Goal: Entertainment & Leisure: Browse casually

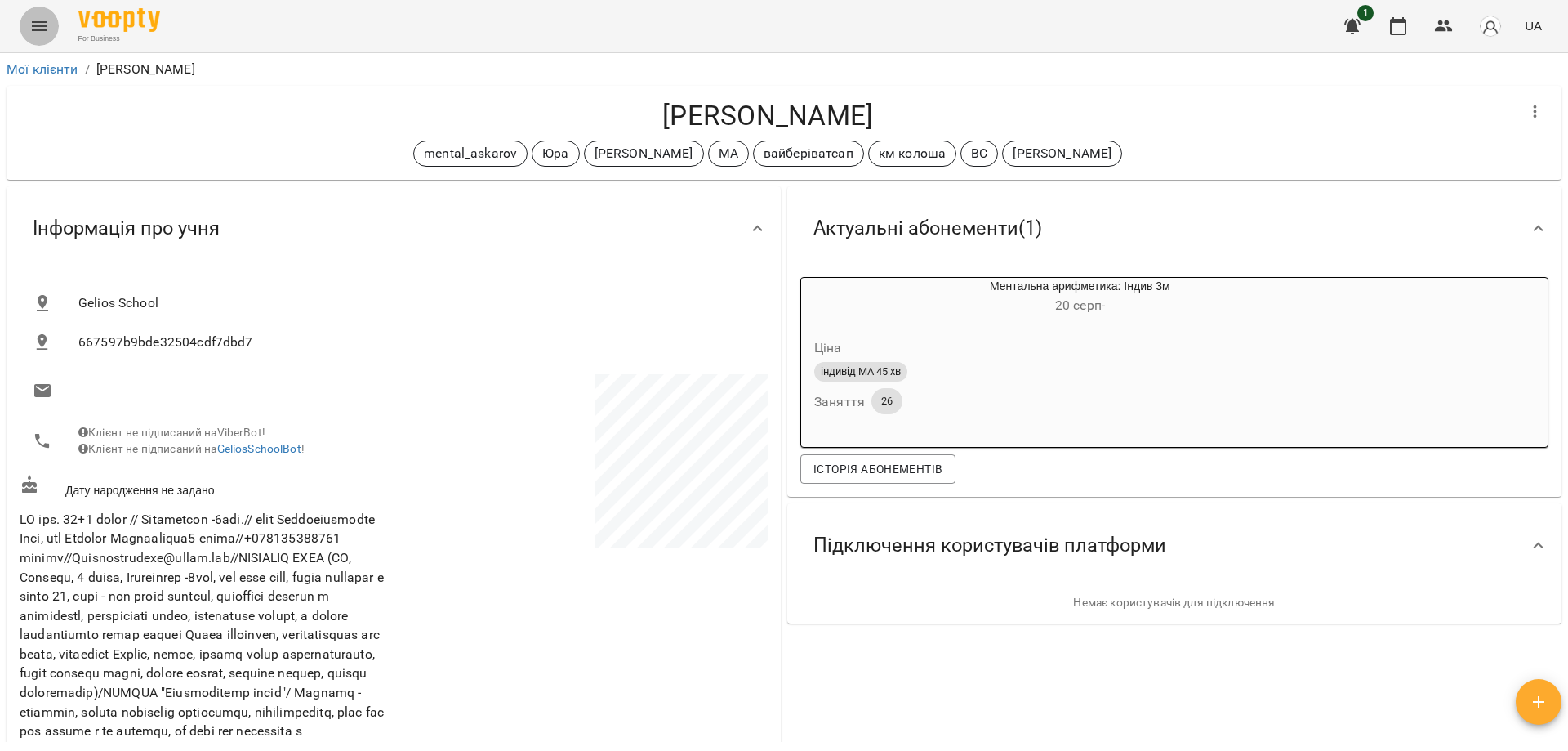
click at [31, 25] on icon "Menu" at bounding box center [39, 26] width 19 height 19
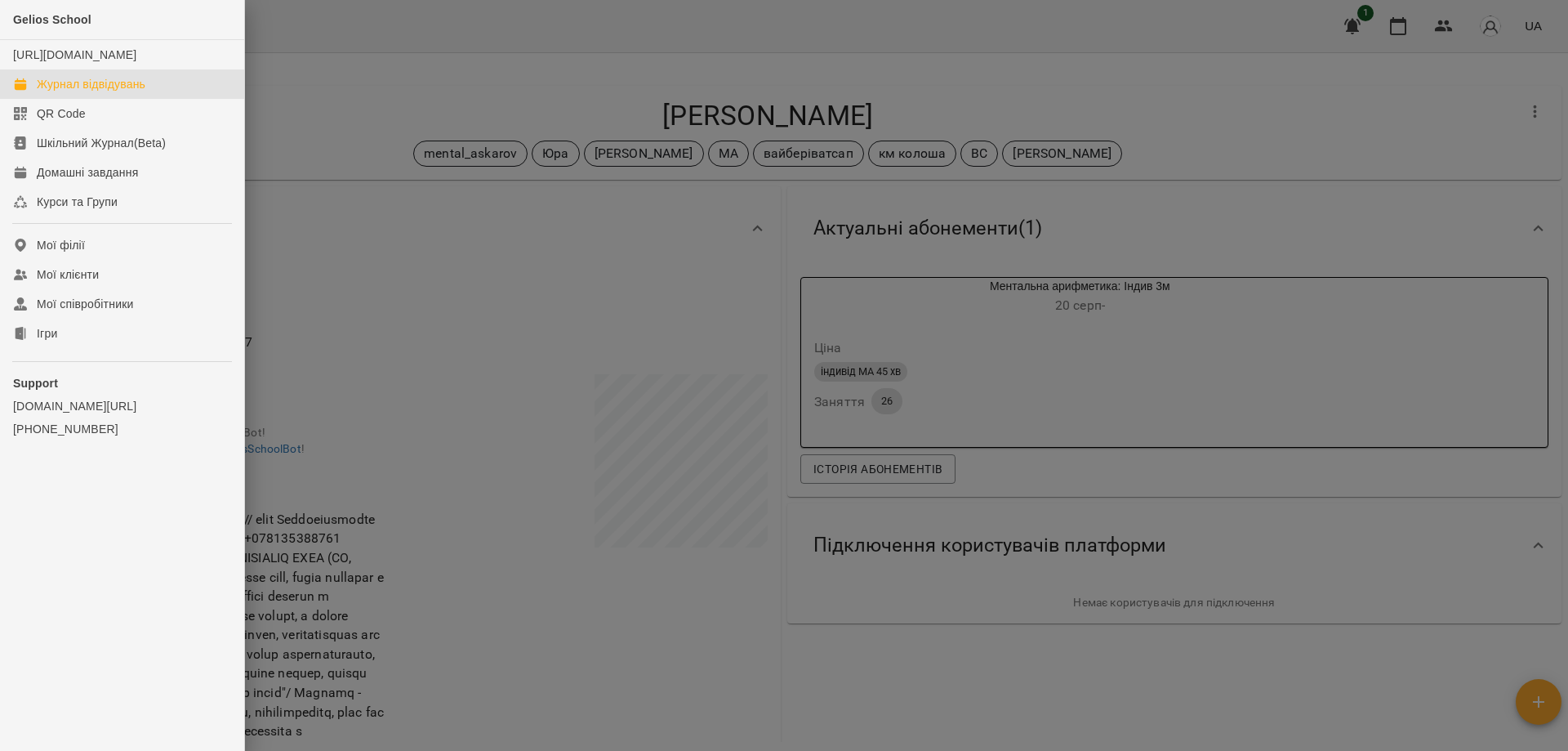
click at [58, 92] on div "Журнал відвідувань" at bounding box center [91, 84] width 108 height 17
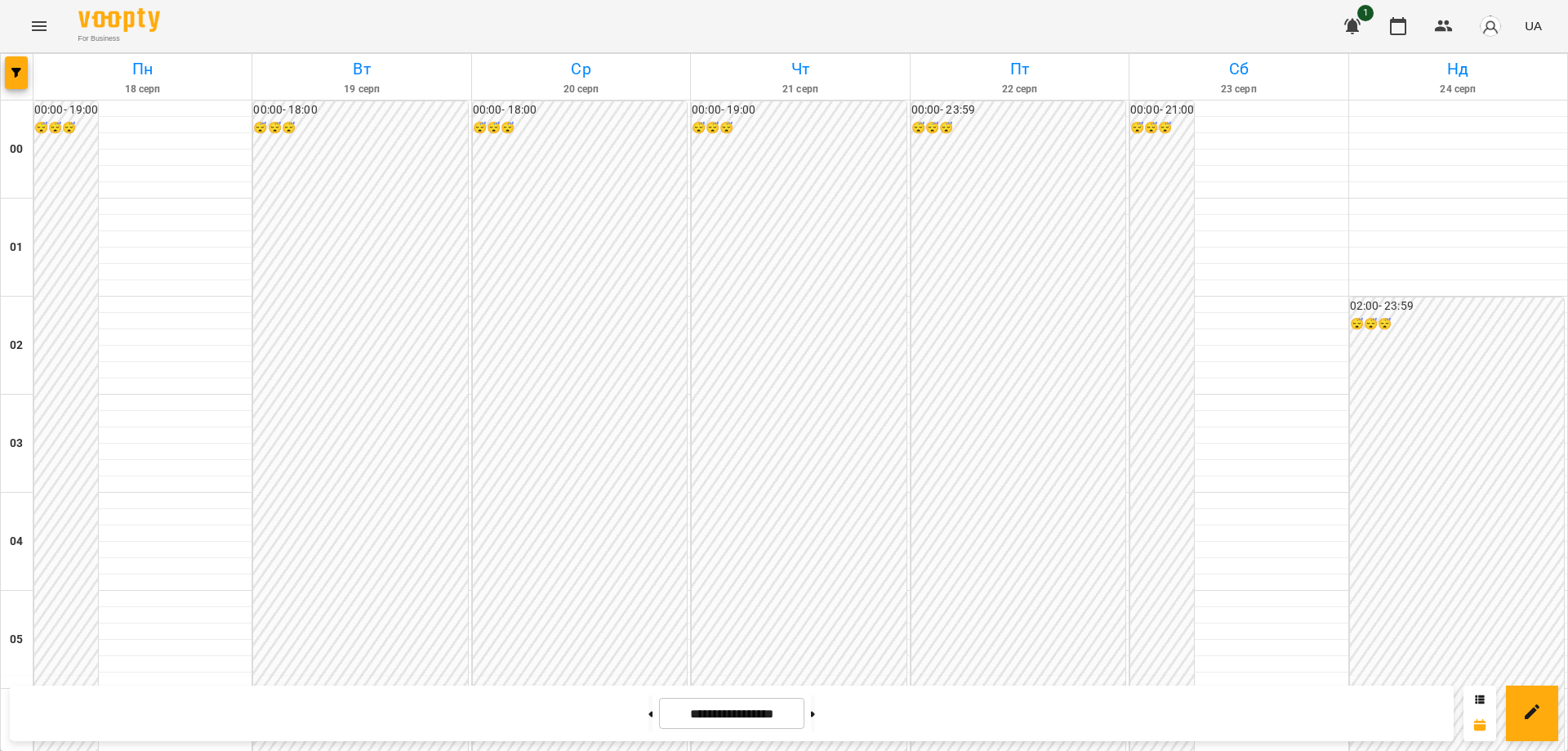
scroll to position [1531, 0]
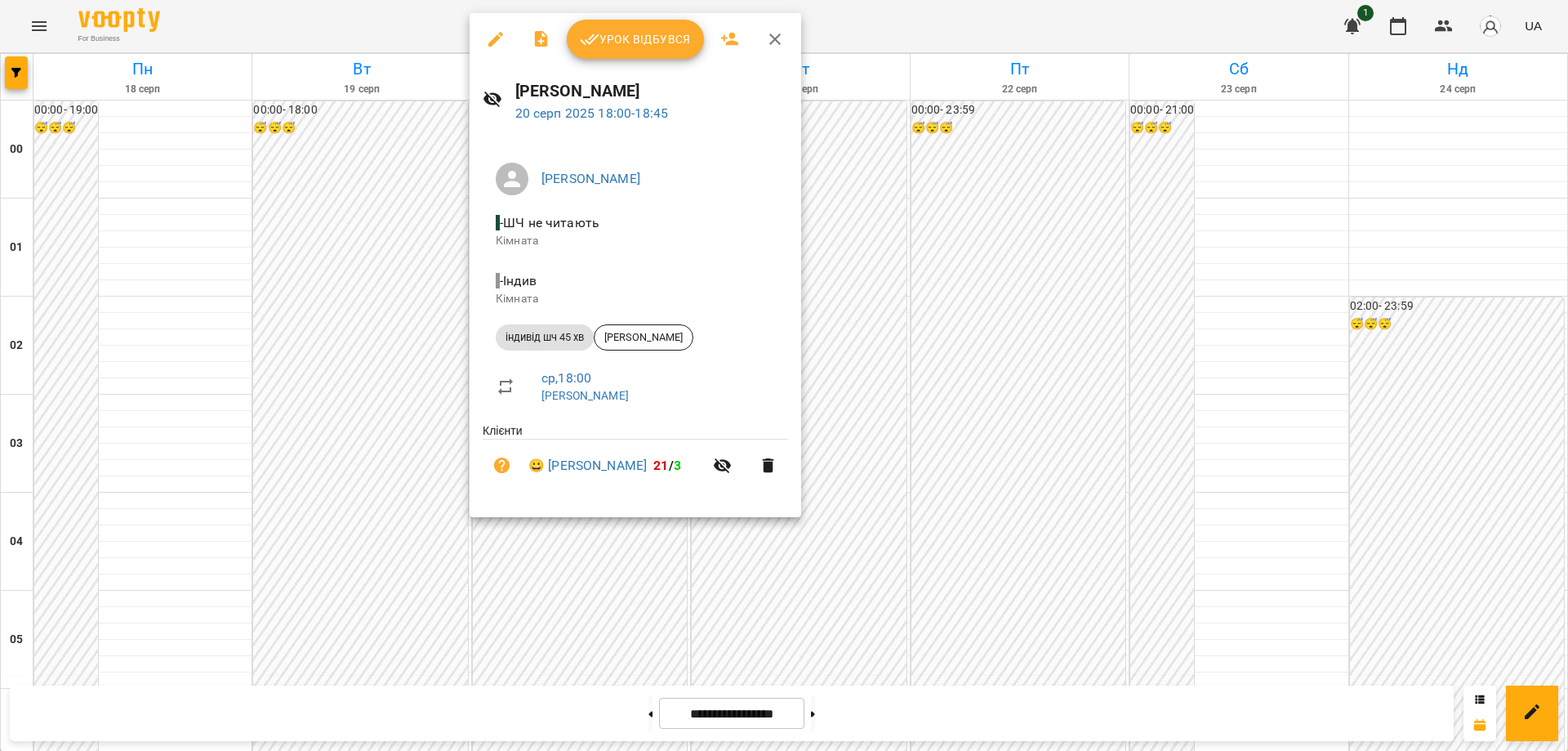
click at [634, 41] on span "Урок відбувся" at bounding box center [635, 39] width 111 height 19
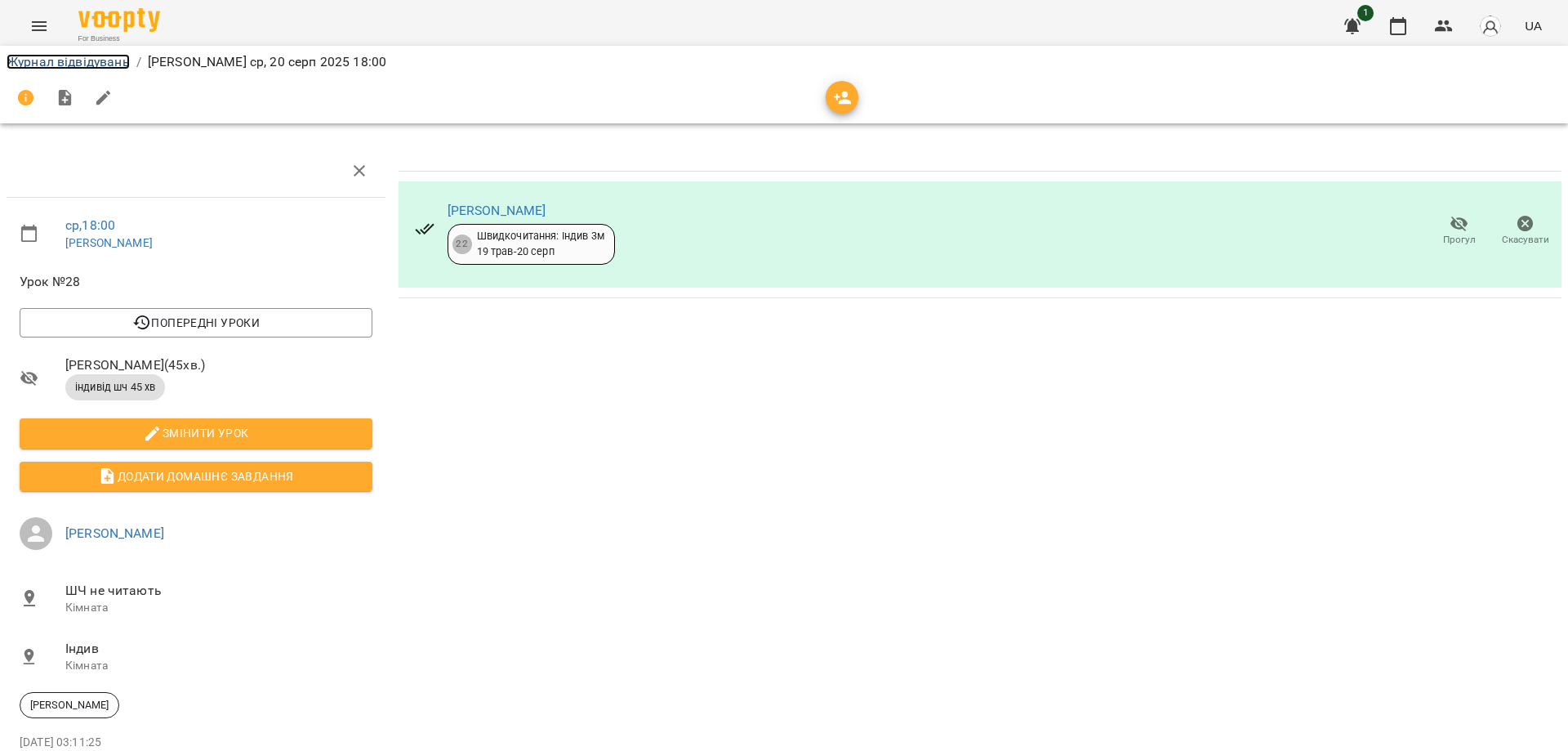
click at [71, 62] on link "Журнал відвідувань" at bounding box center [67, 61] width 123 height 16
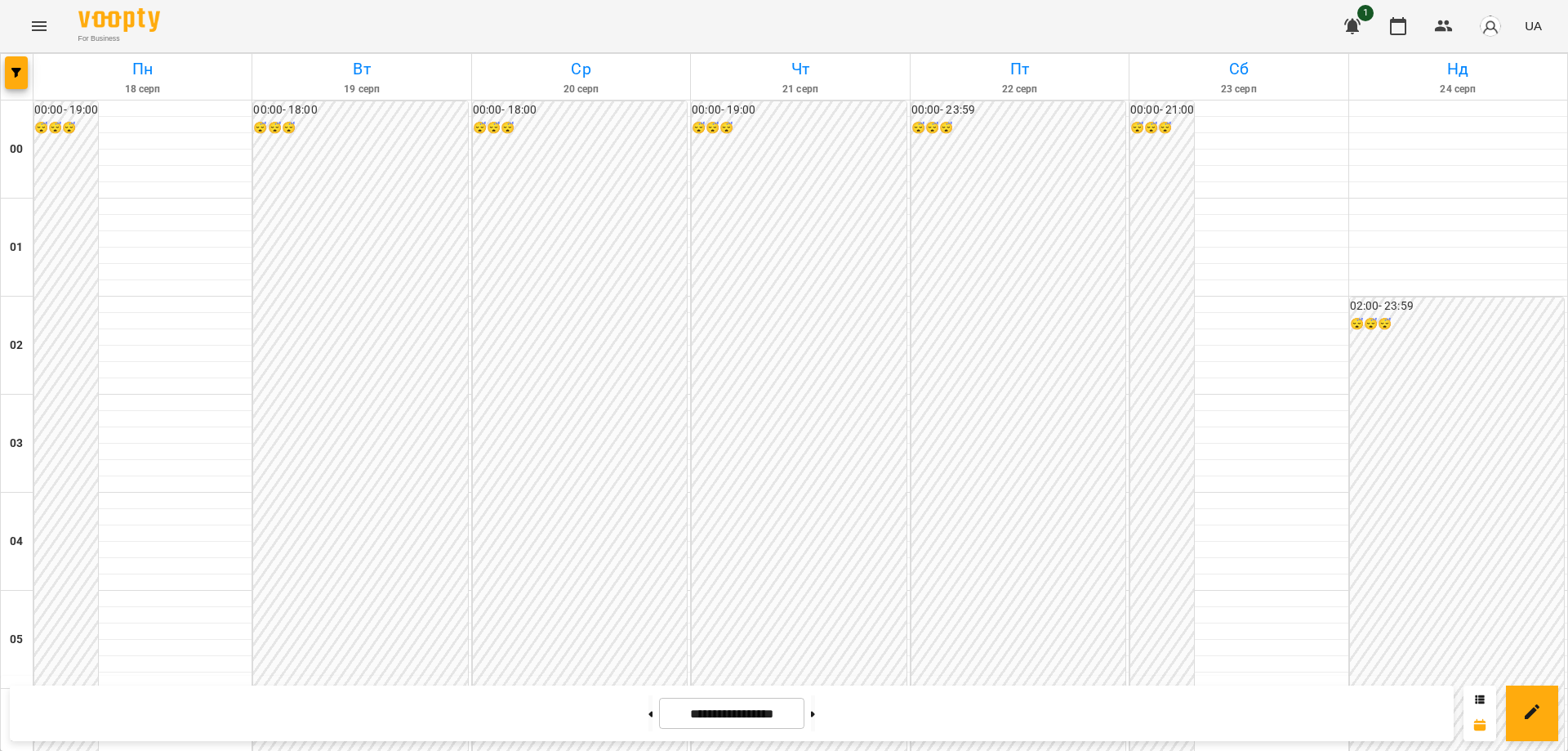
scroll to position [1552, 0]
click at [31, 29] on icon "Menu" at bounding box center [39, 26] width 19 height 19
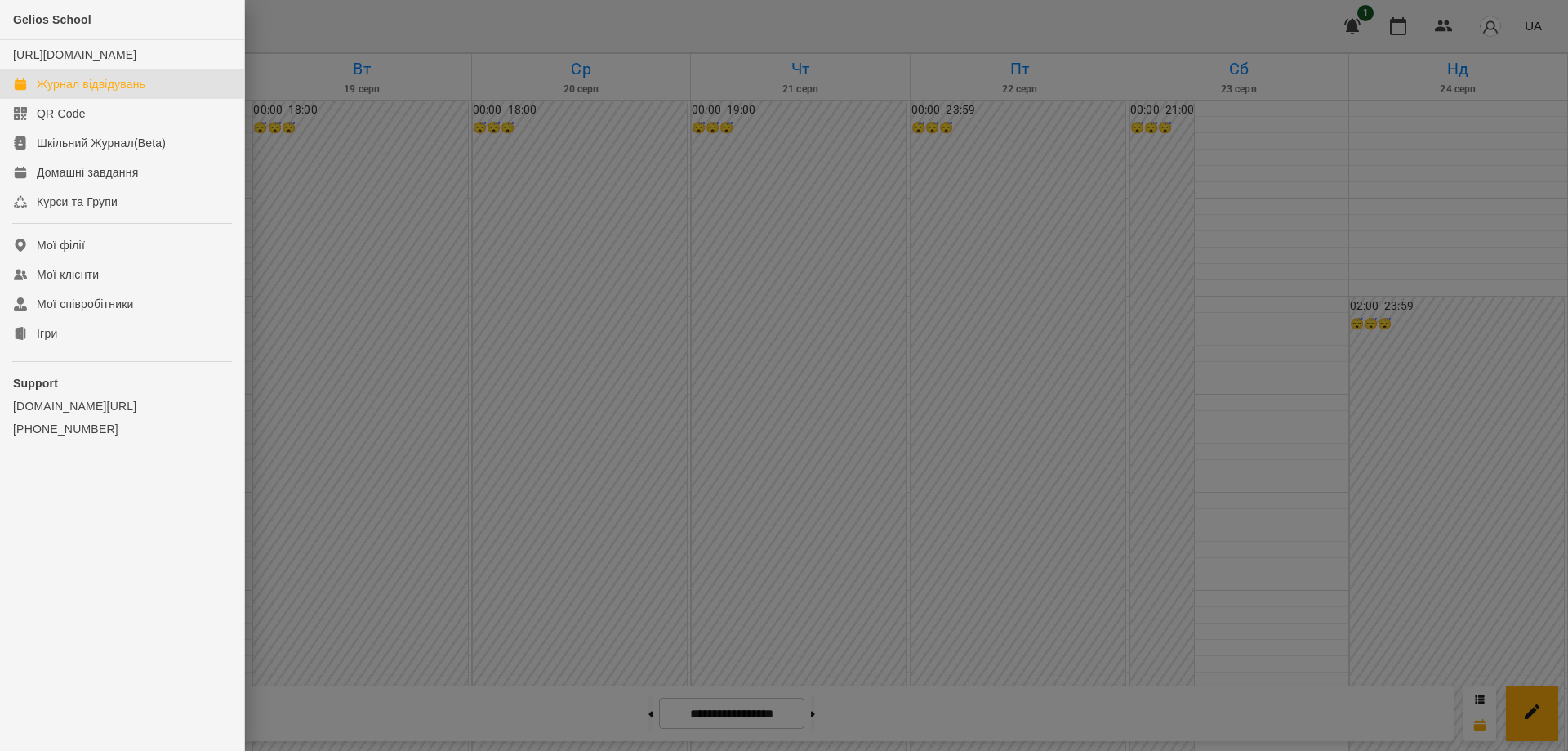
click at [67, 92] on div "Журнал відвідувань" at bounding box center [91, 84] width 108 height 17
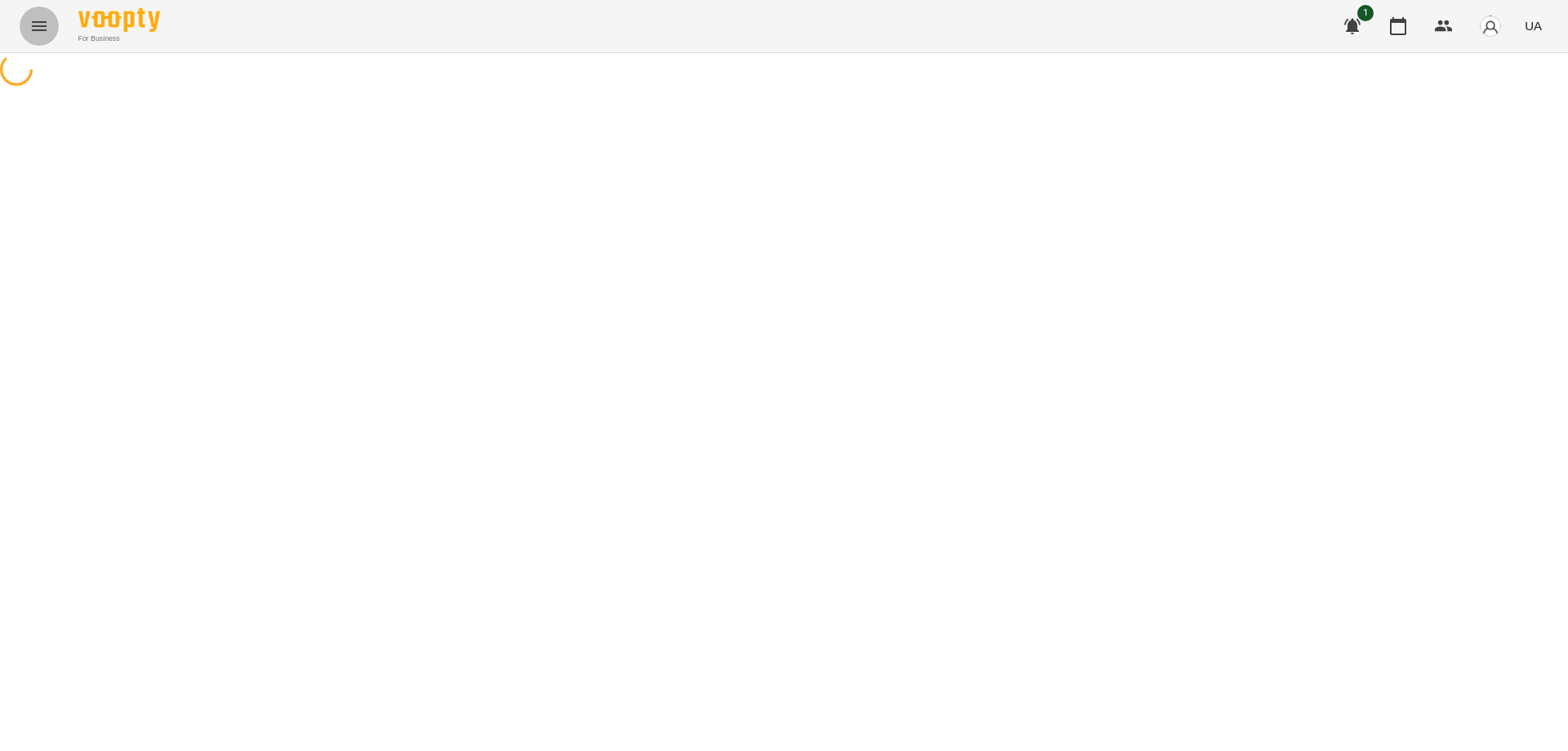
click at [41, 28] on icon "Menu" at bounding box center [39, 26] width 19 height 19
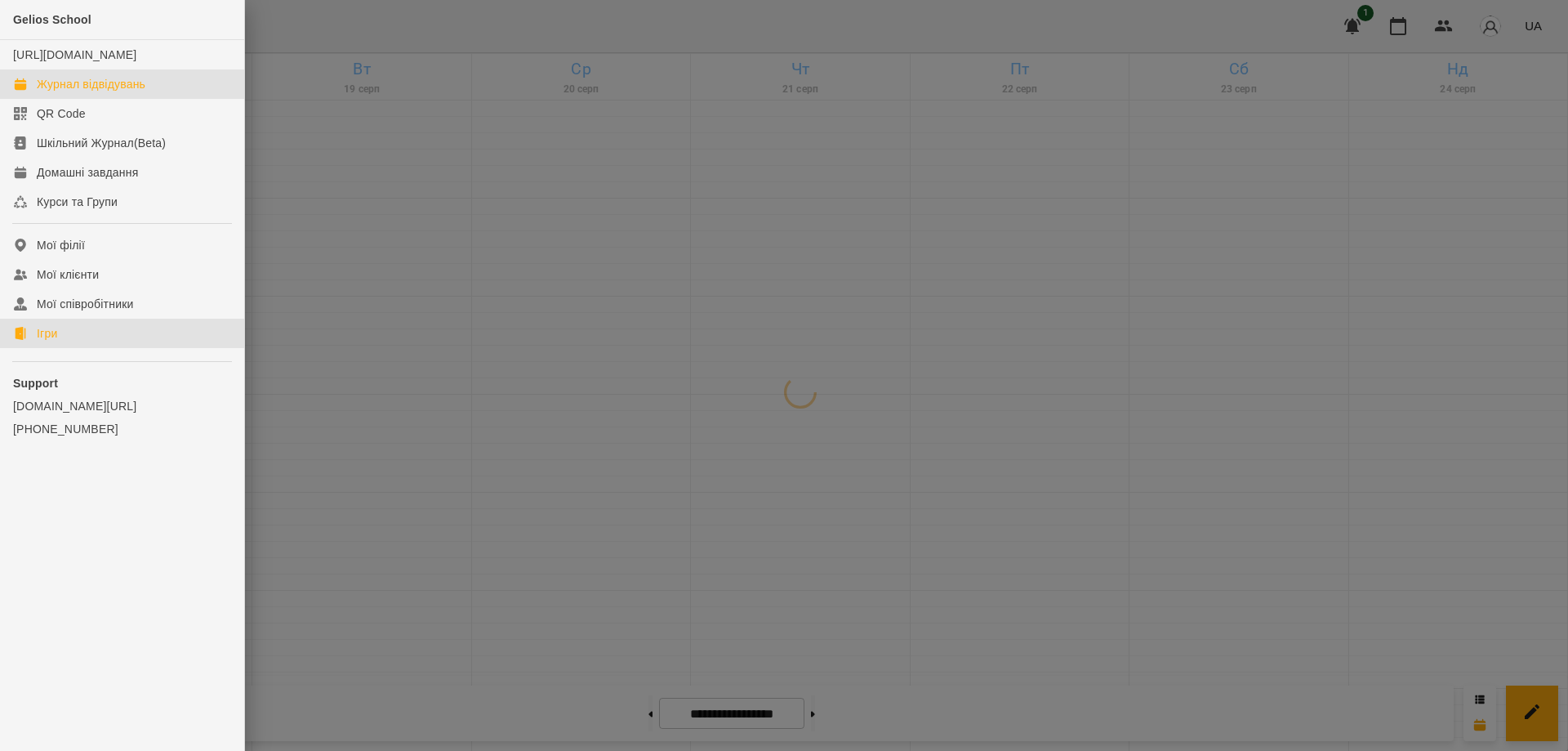
click at [39, 341] on div "Ігри" at bounding box center [47, 334] width 20 height 17
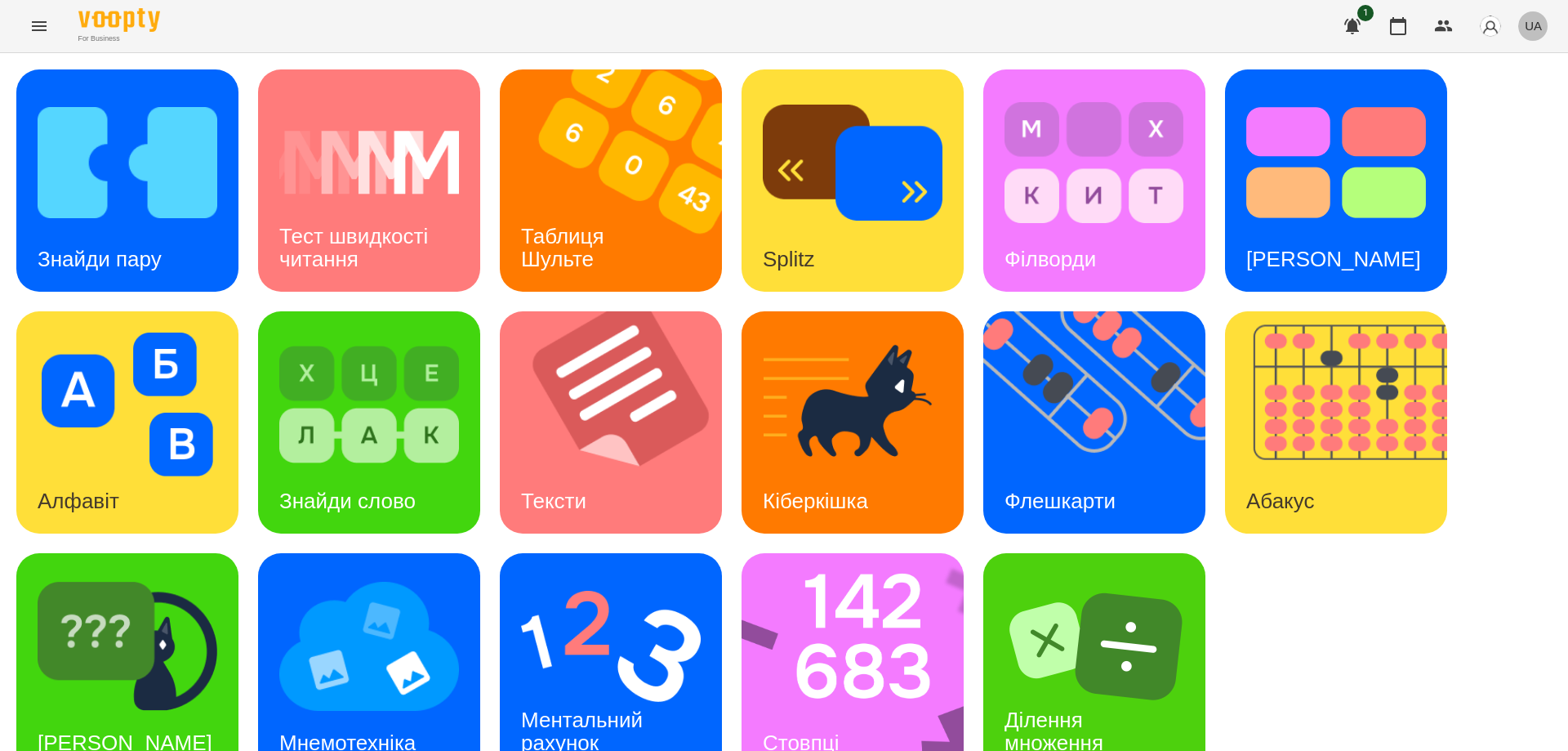
click at [1535, 25] on span "UA" at bounding box center [1533, 26] width 18 height 18
click at [1501, 121] on div "Русский" at bounding box center [1502, 122] width 83 height 30
click at [113, 228] on div "Найди пару" at bounding box center [95, 260] width 157 height 65
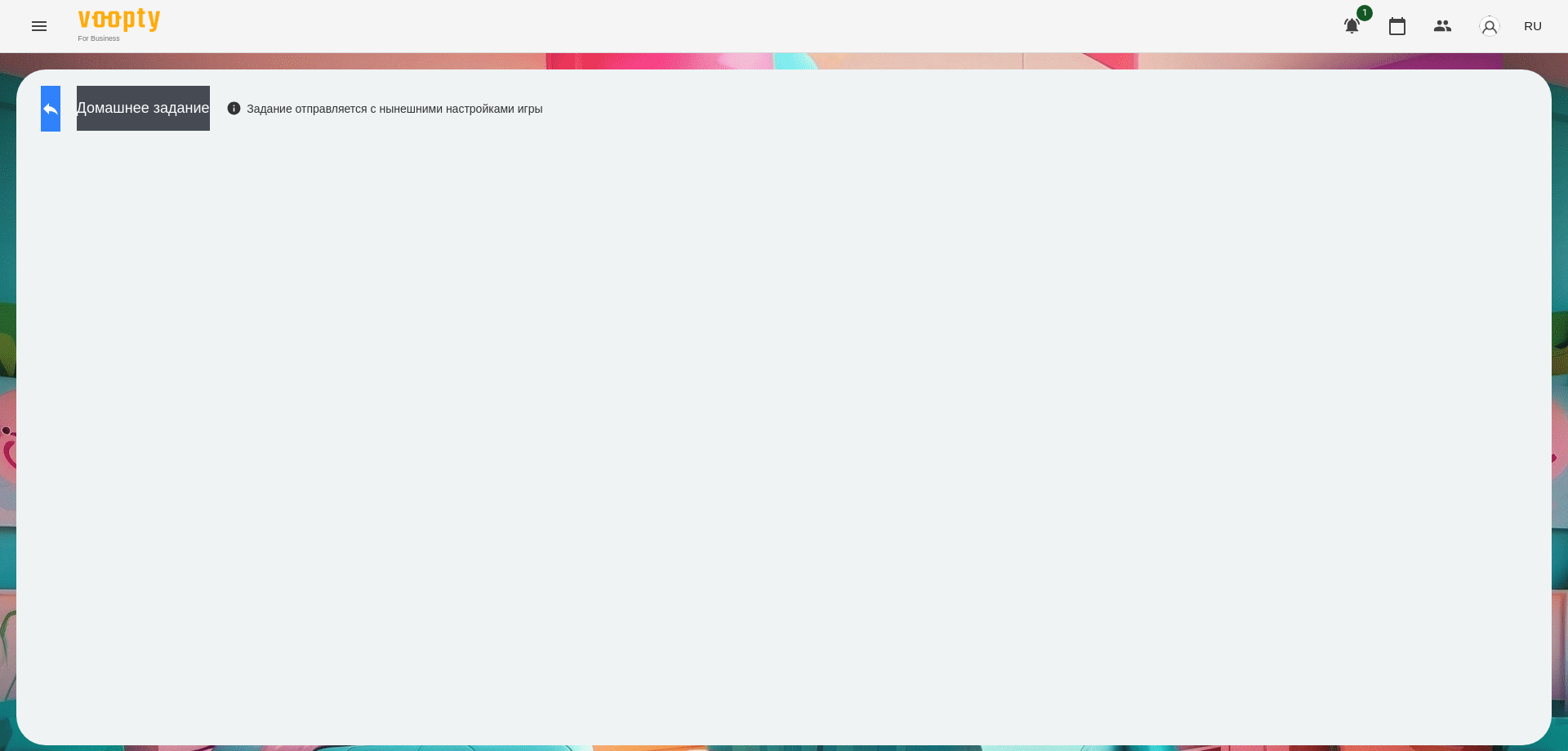
click at [60, 105] on icon at bounding box center [50, 108] width 19 height 19
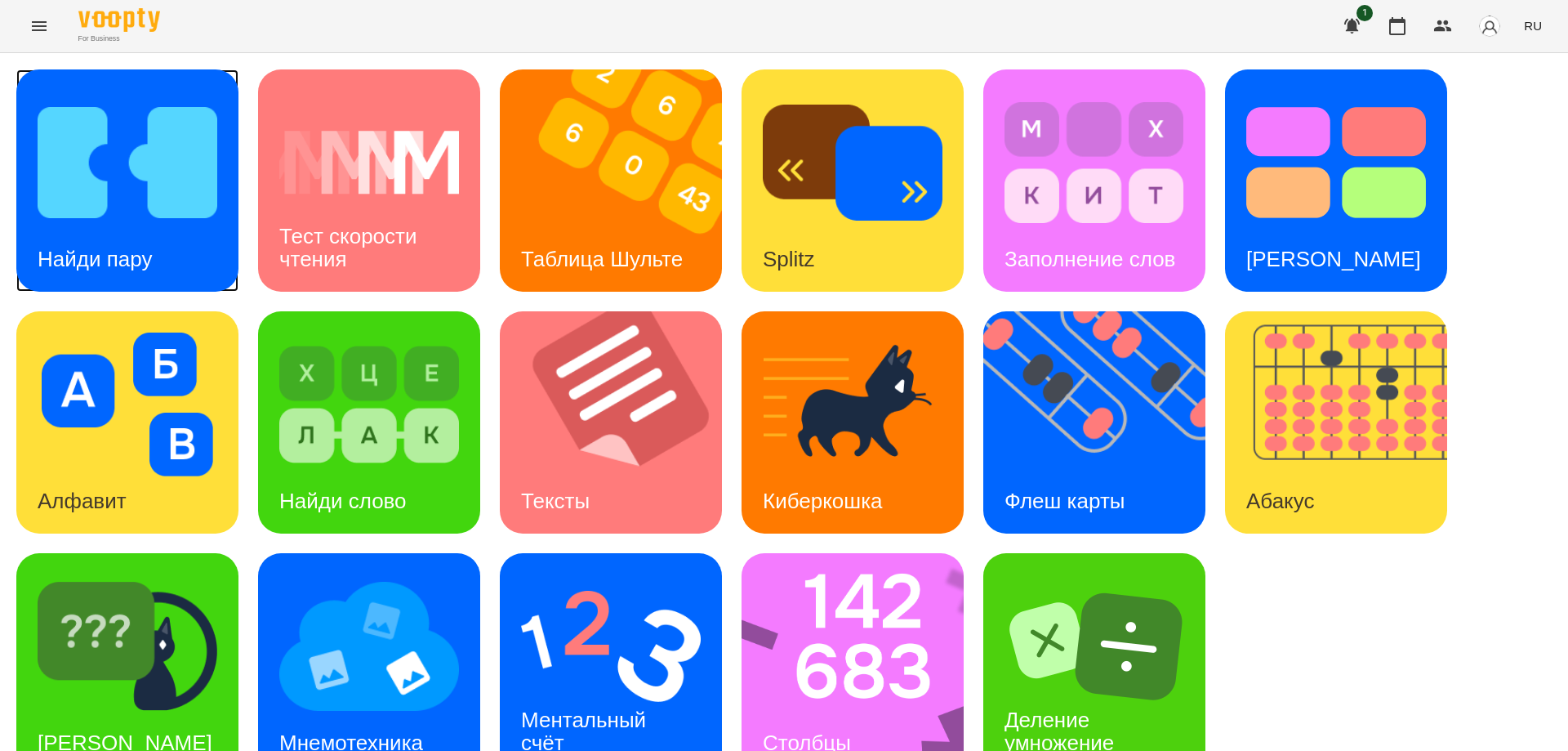
click at [102, 228] on div "Найди пару" at bounding box center [95, 260] width 157 height 65
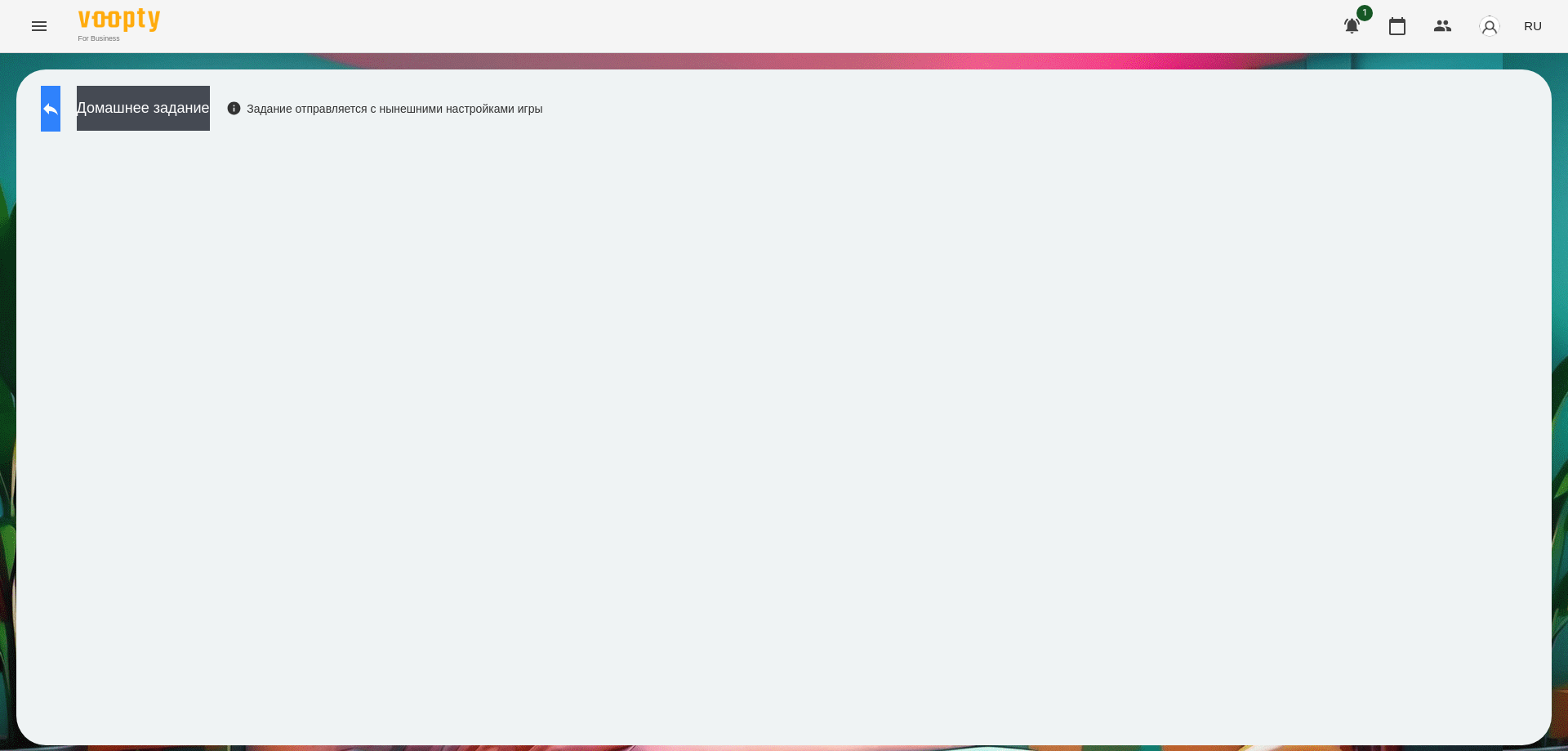
click at [60, 117] on icon at bounding box center [50, 108] width 19 height 19
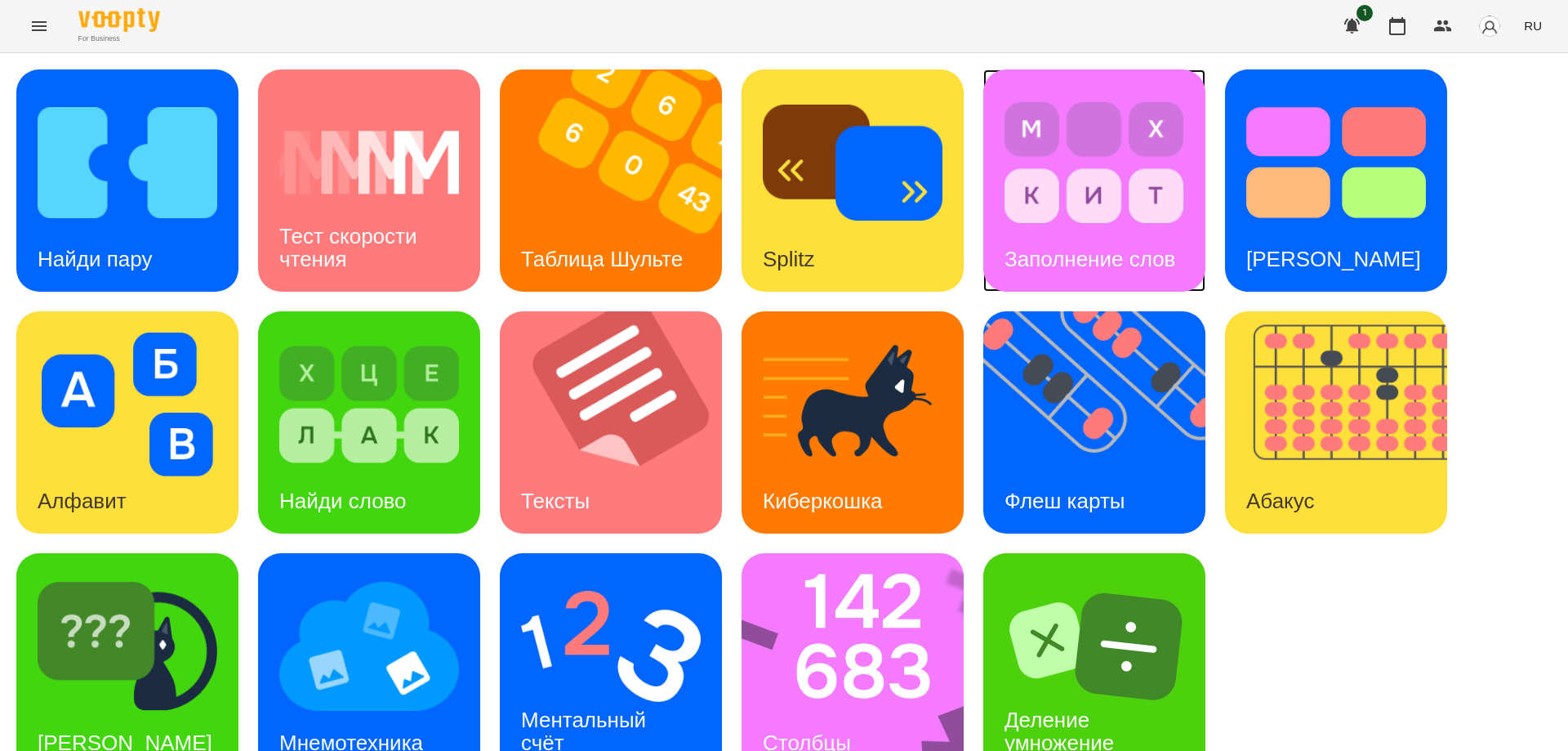
click at [1122, 228] on div "Заполнение слов" at bounding box center [1089, 260] width 214 height 65
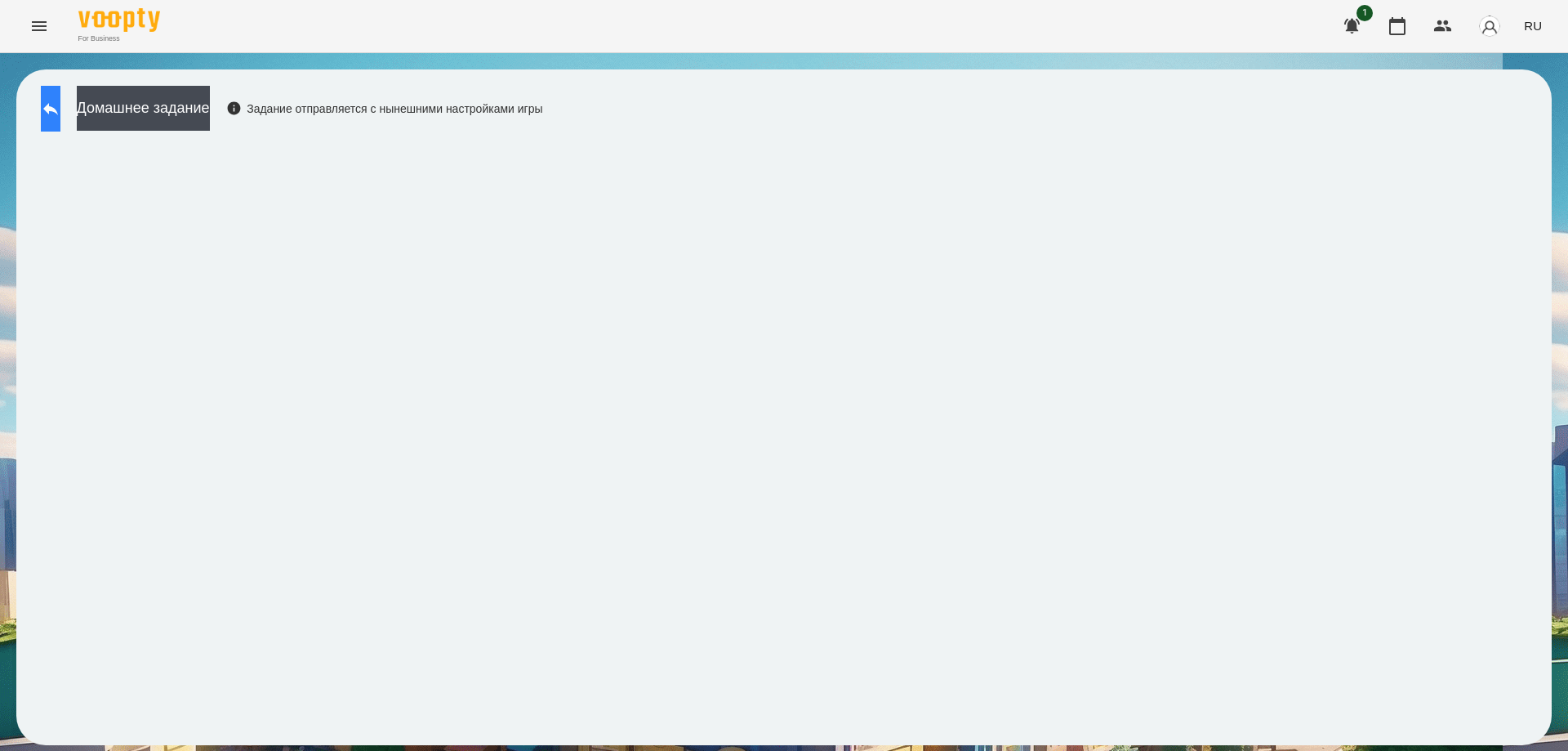
click at [60, 120] on button at bounding box center [50, 108] width 19 height 45
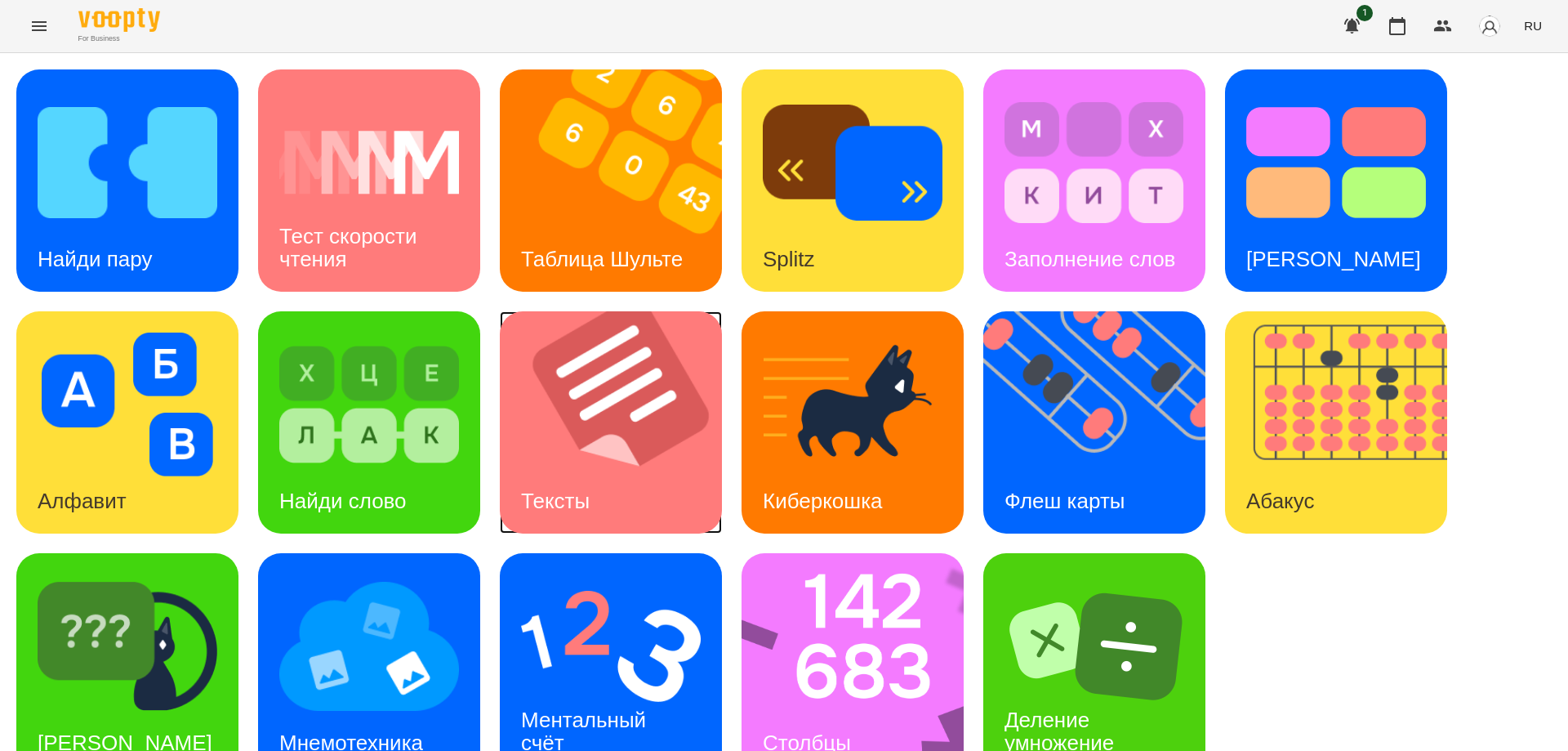
click at [594, 479] on div "Тексты" at bounding box center [556, 501] width 111 height 65
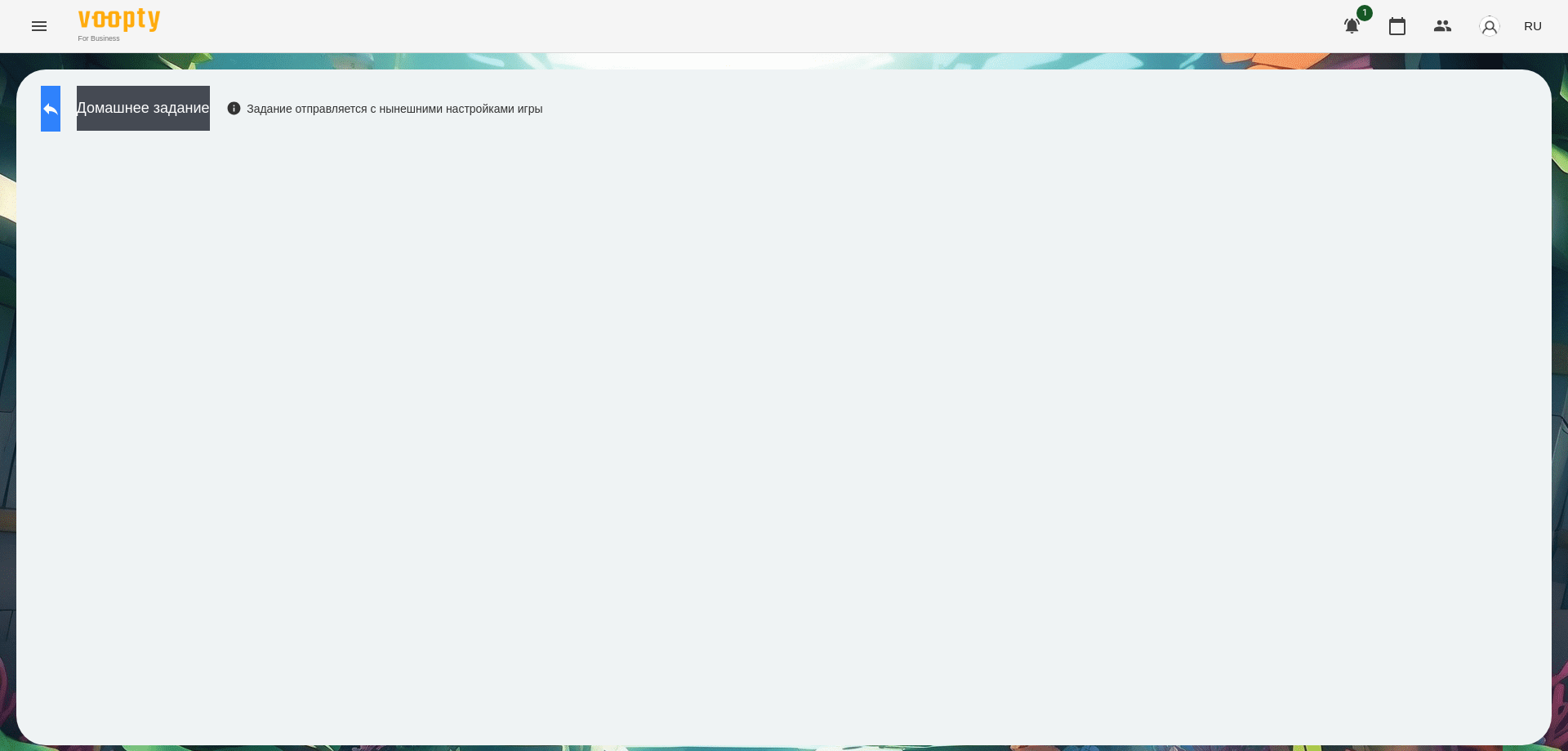
click at [58, 109] on icon at bounding box center [51, 108] width 15 height 12
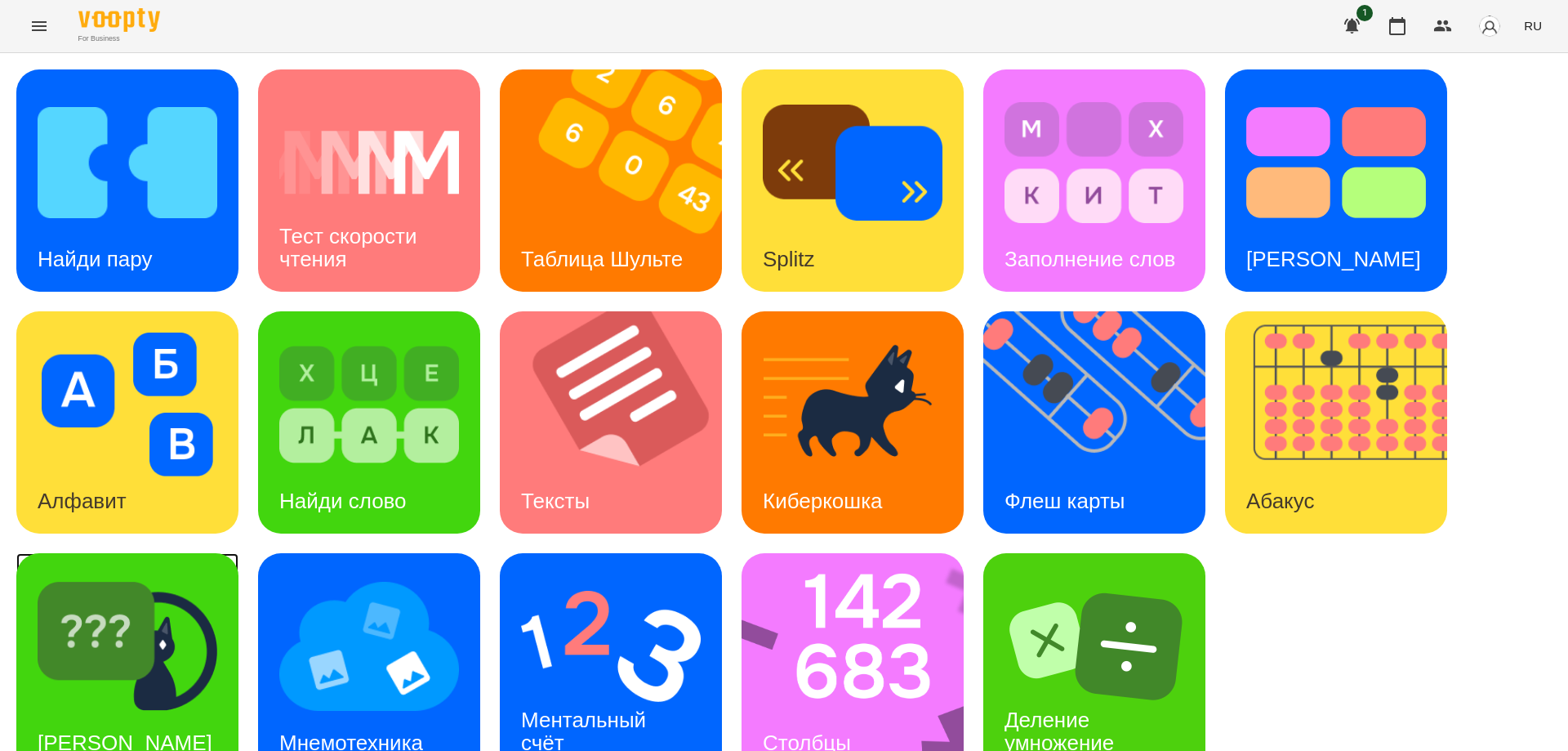
click at [178, 710] on div "[PERSON_NAME]" at bounding box center [125, 743] width 217 height 65
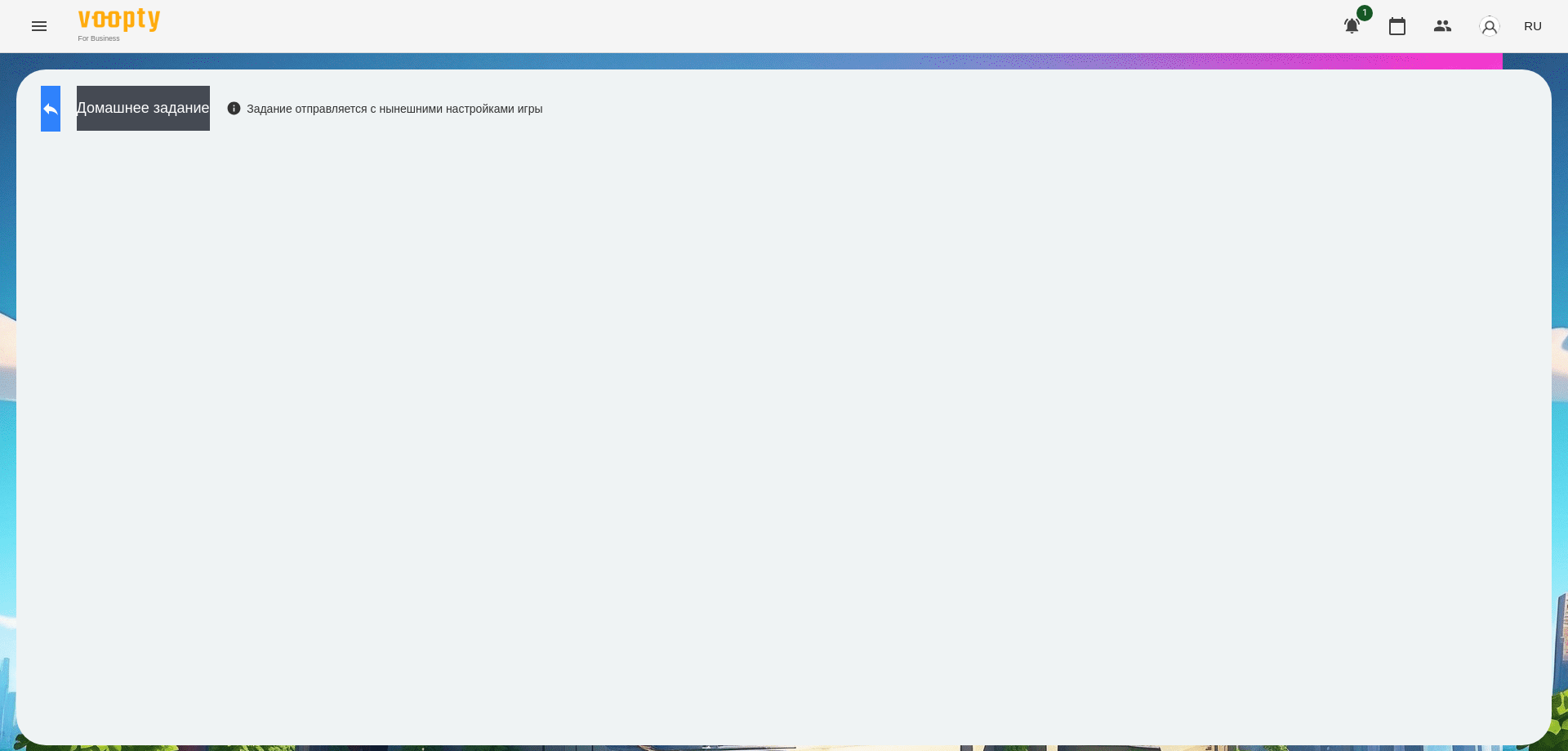
click at [60, 105] on button at bounding box center [50, 108] width 19 height 45
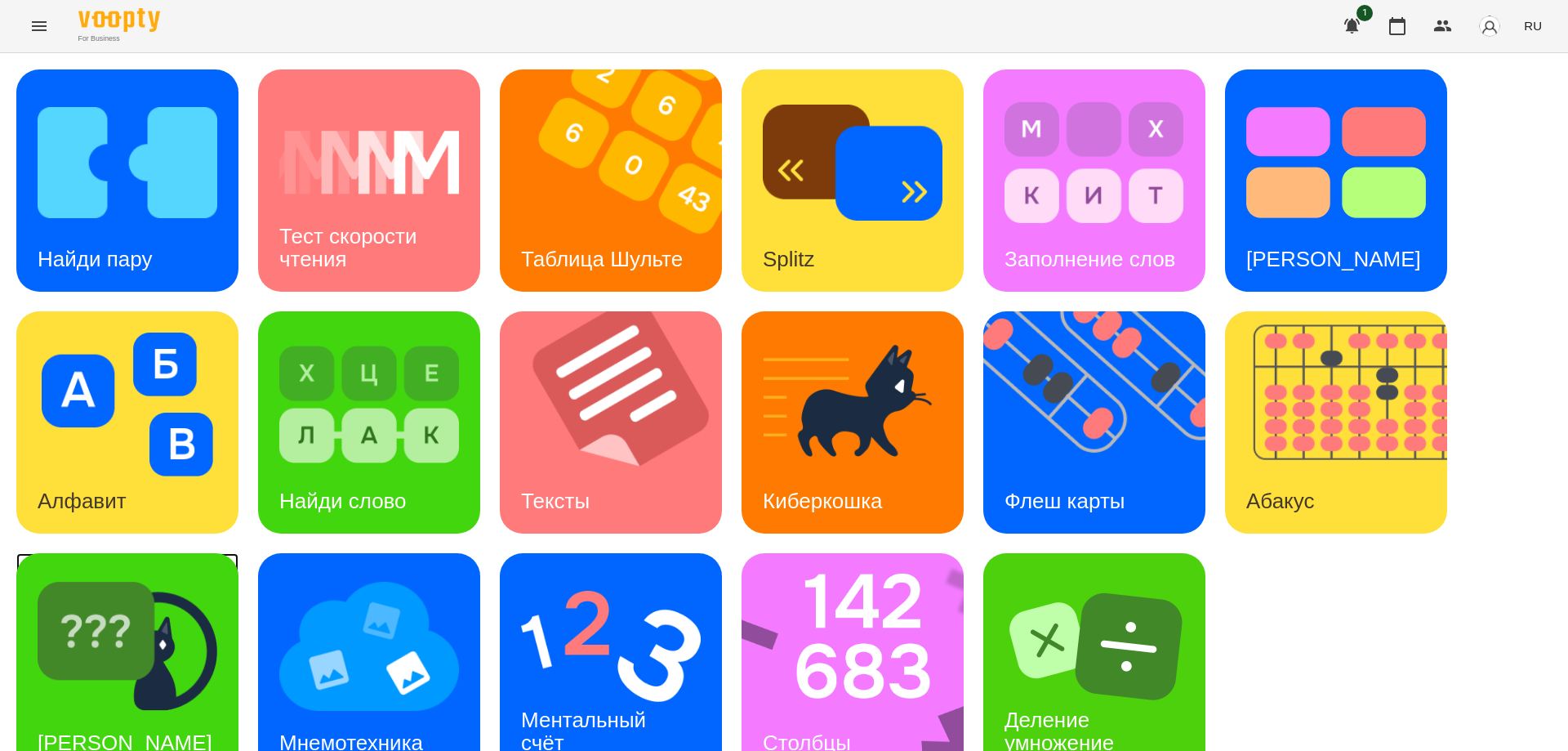
click at [127, 676] on img at bounding box center [128, 646] width 179 height 143
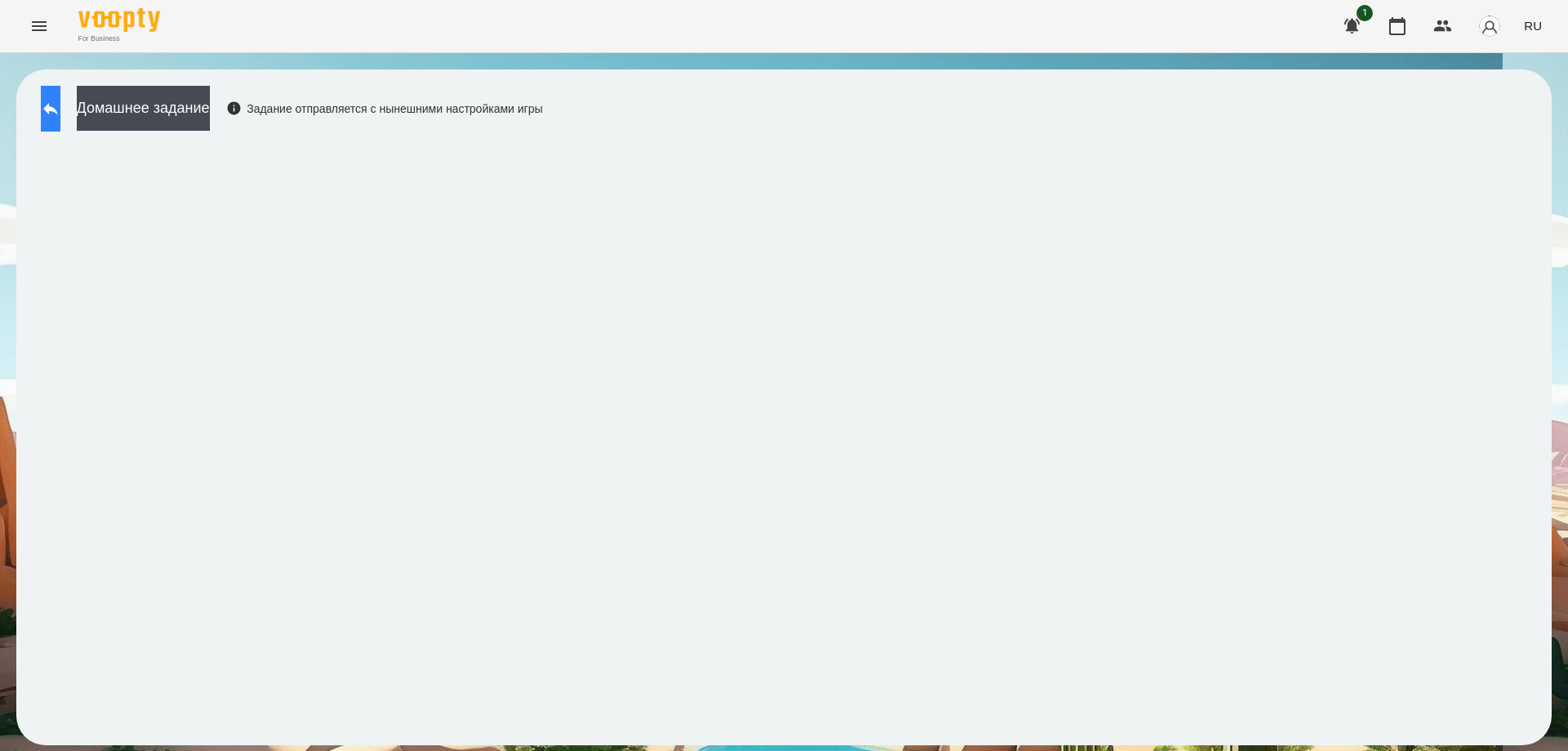
click at [60, 114] on button at bounding box center [50, 108] width 19 height 45
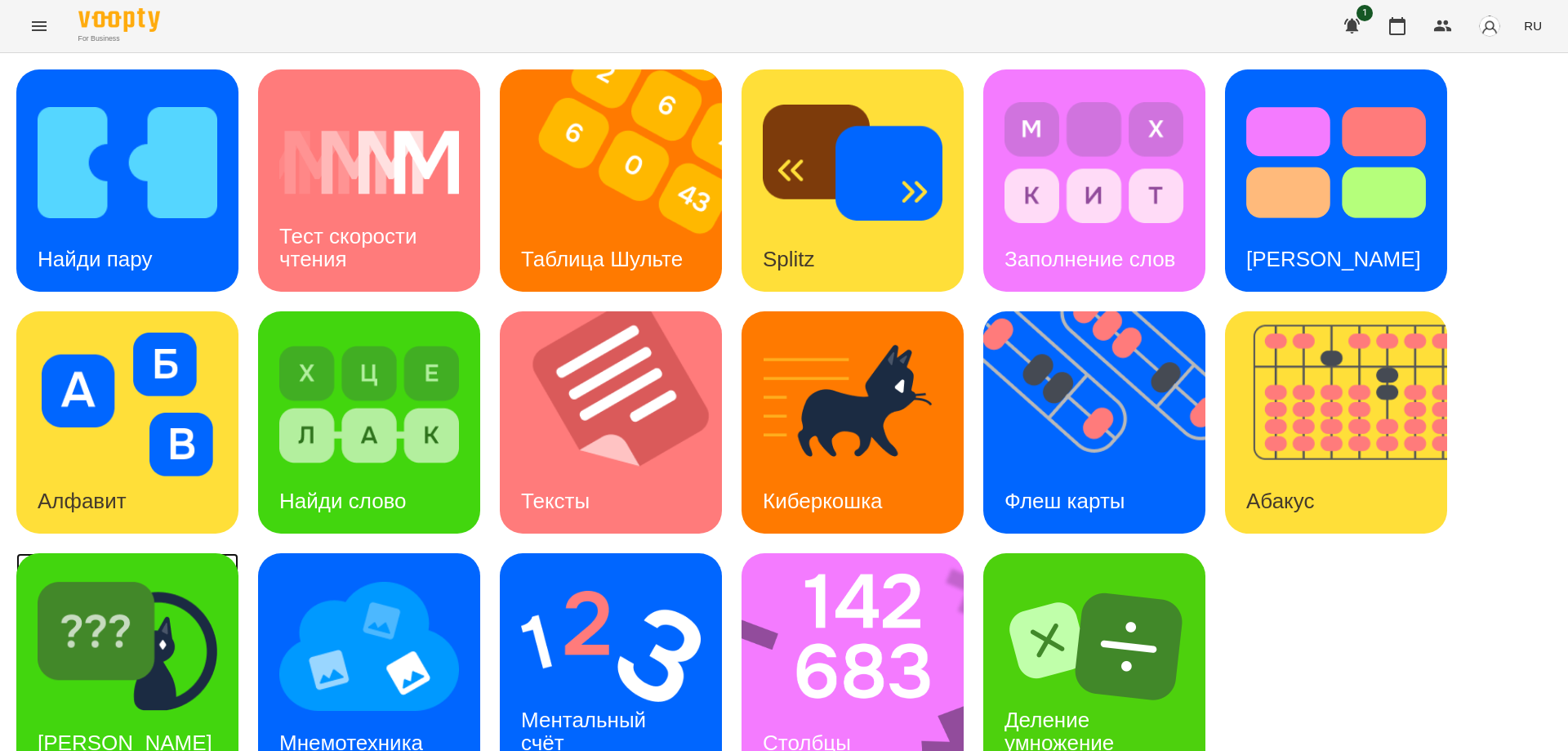
click at [171, 710] on div "[PERSON_NAME]" at bounding box center [125, 743] width 217 height 65
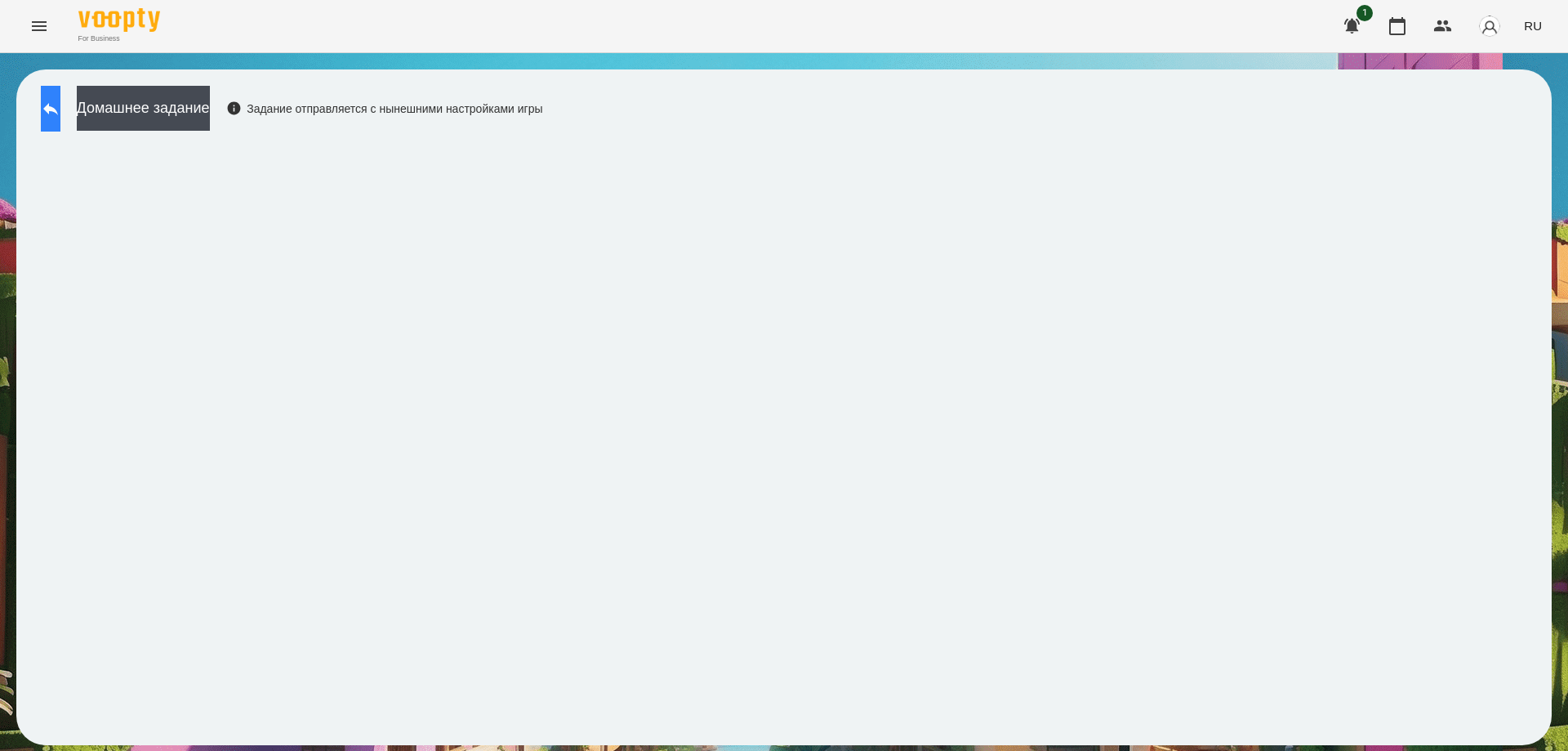
click at [60, 118] on button at bounding box center [50, 108] width 19 height 45
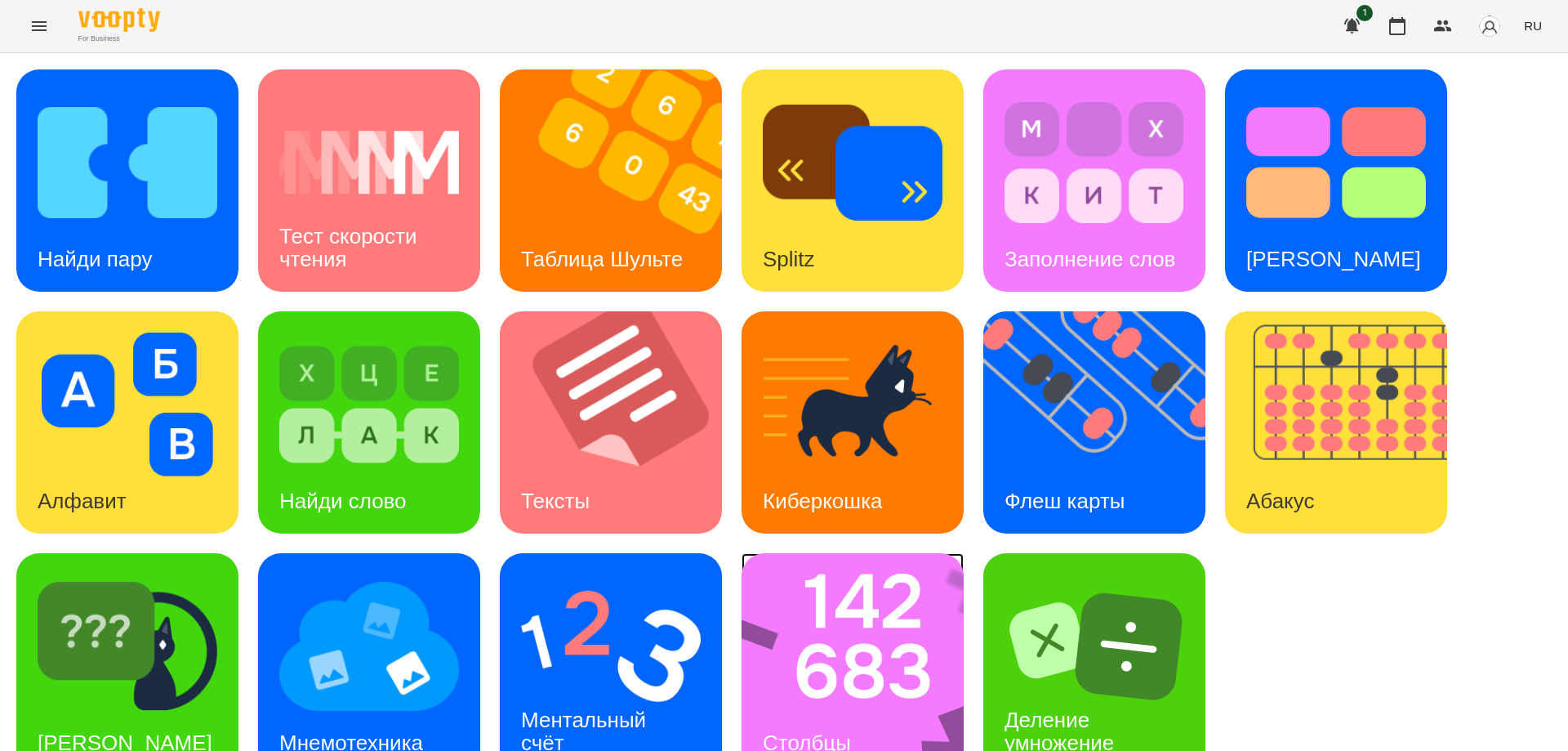
click at [833, 627] on img at bounding box center [863, 664] width 243 height 222
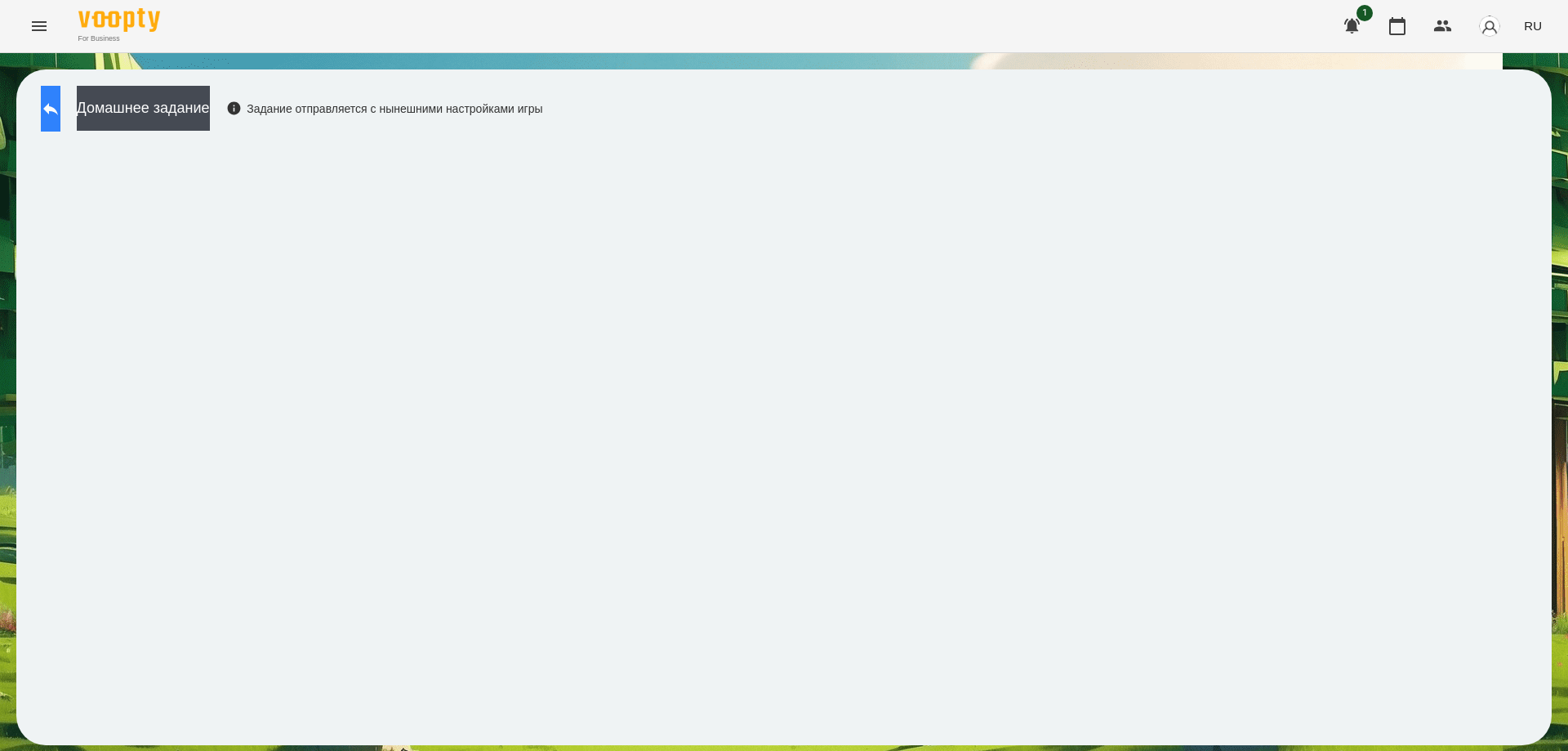
click at [60, 87] on button at bounding box center [50, 108] width 19 height 45
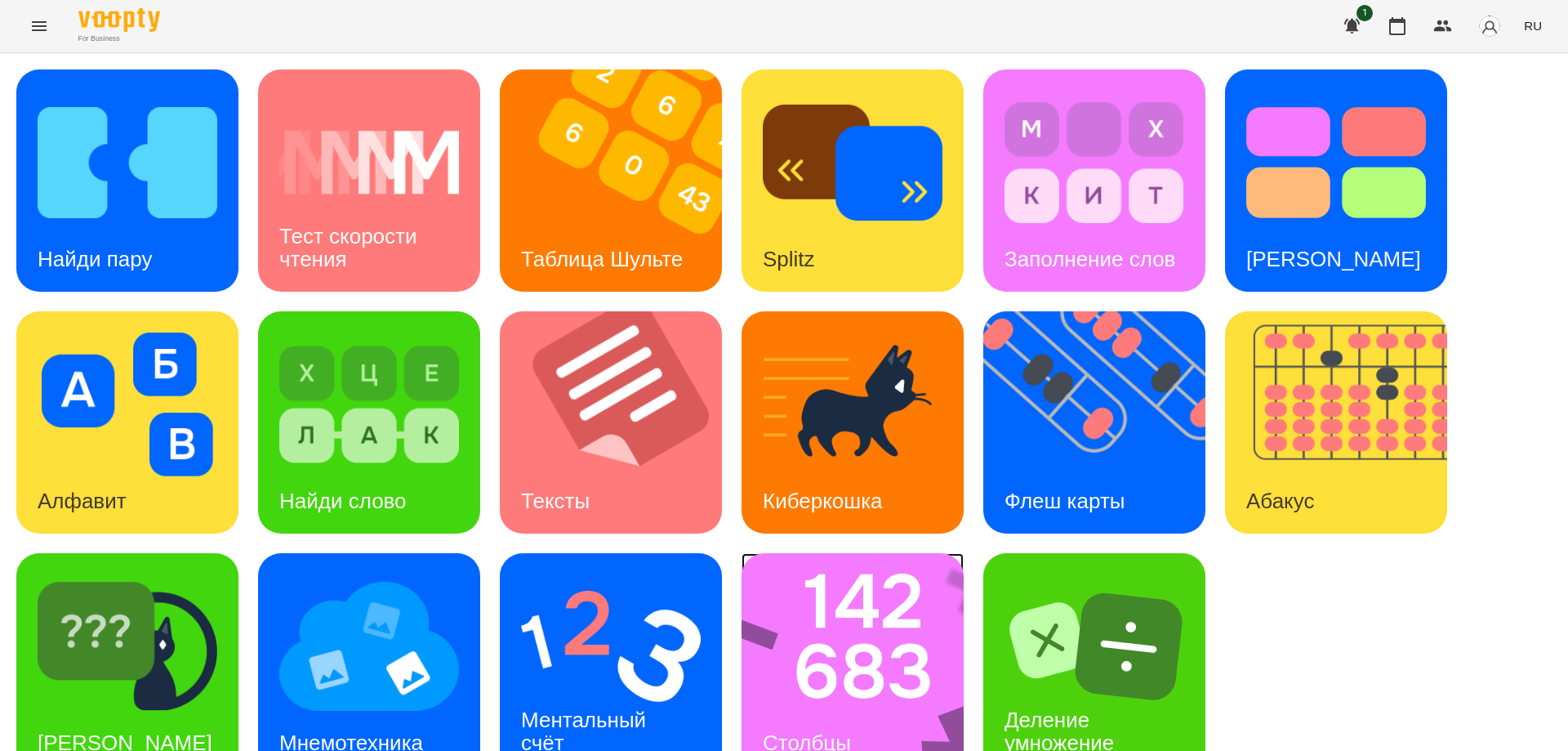
click at [906, 668] on img at bounding box center [863, 664] width 243 height 222
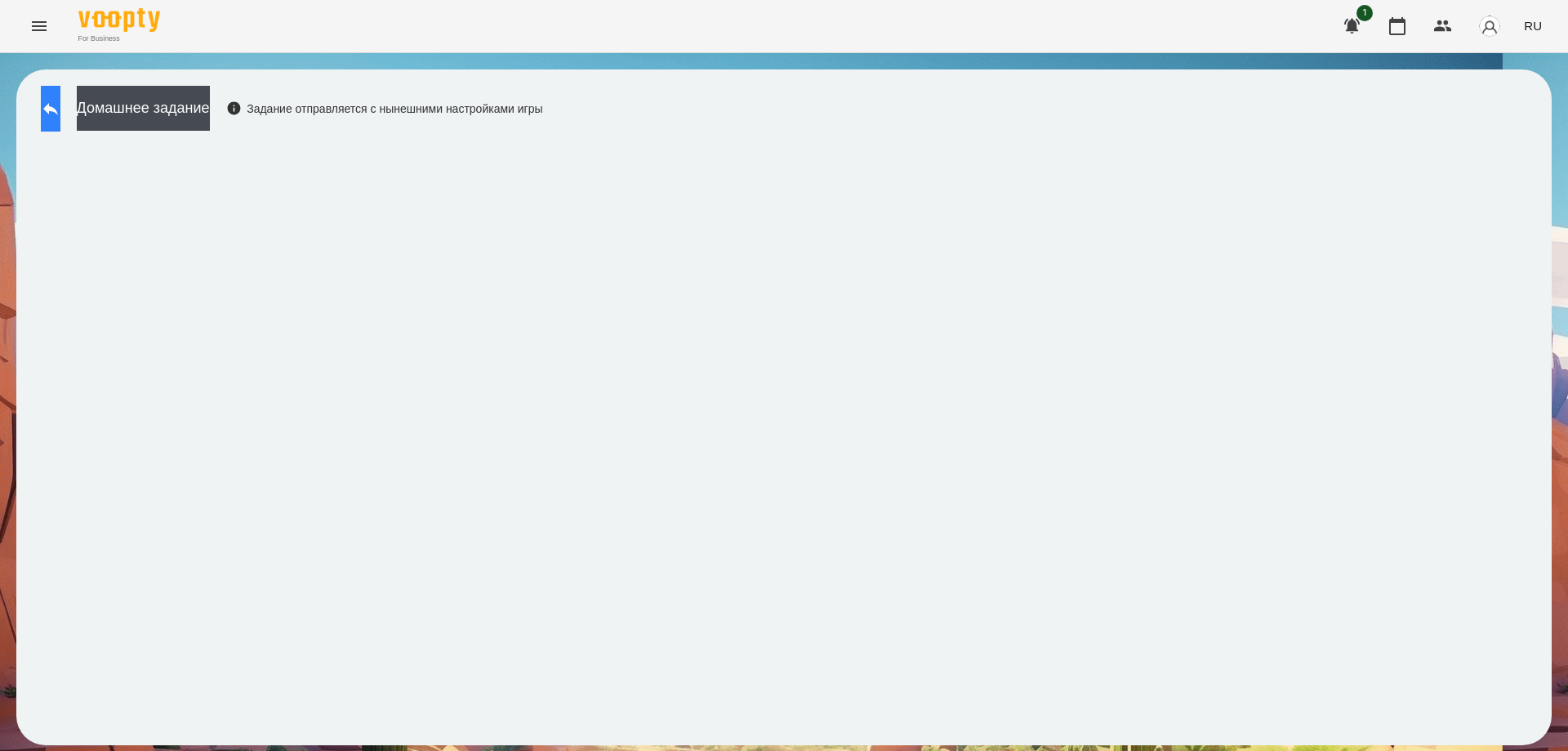
click at [60, 97] on button at bounding box center [50, 108] width 19 height 45
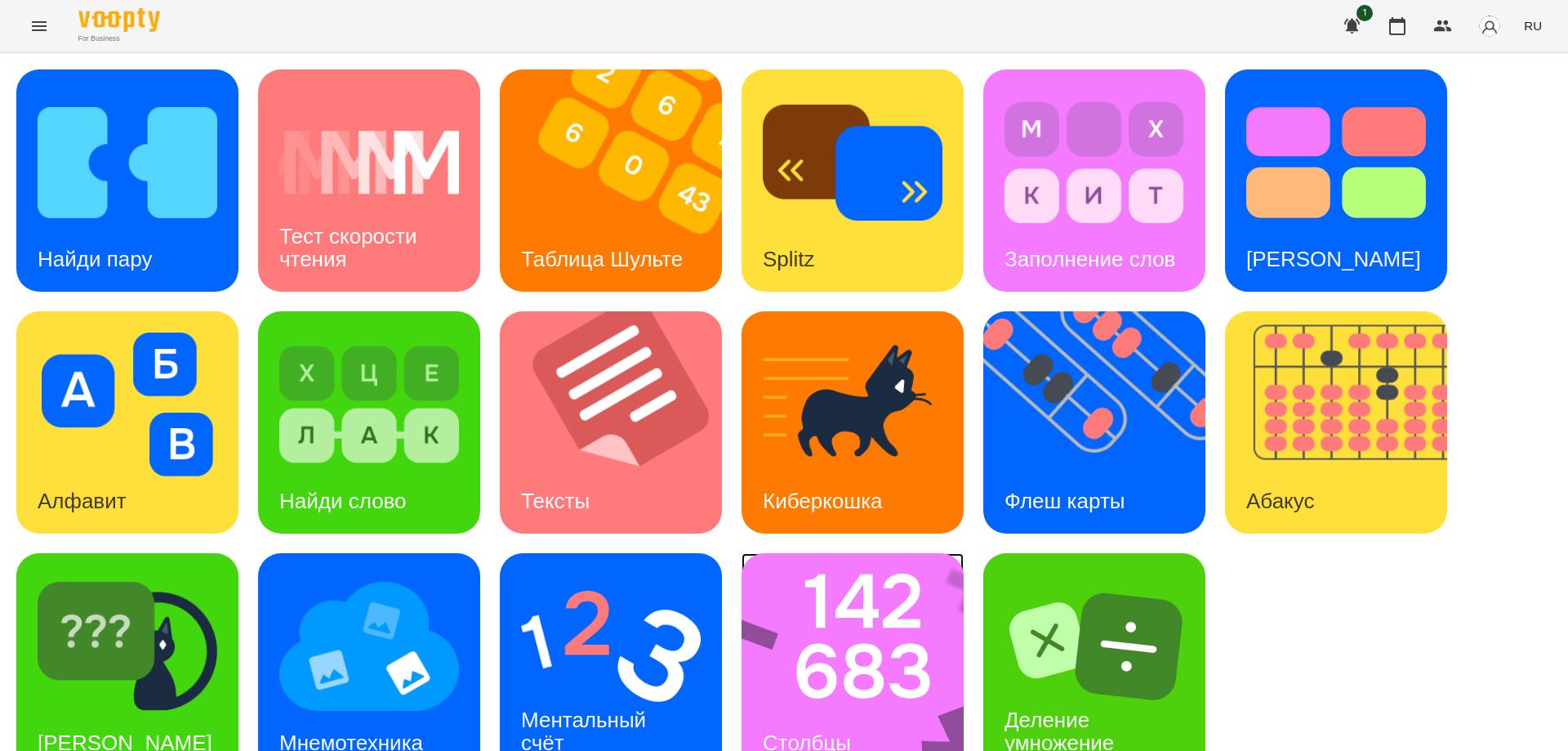
click at [855, 662] on img at bounding box center [863, 664] width 243 height 222
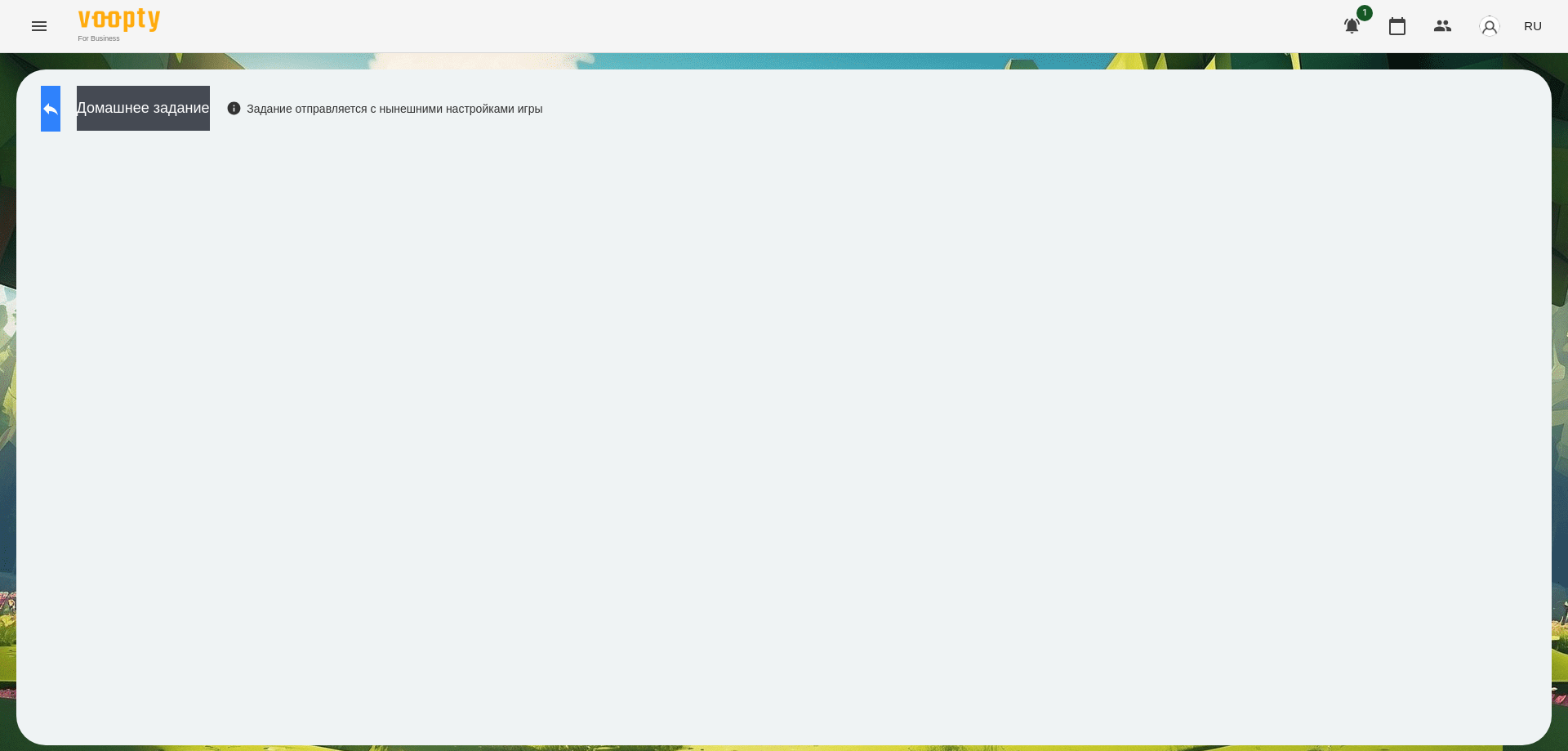
click at [60, 104] on icon at bounding box center [50, 108] width 19 height 19
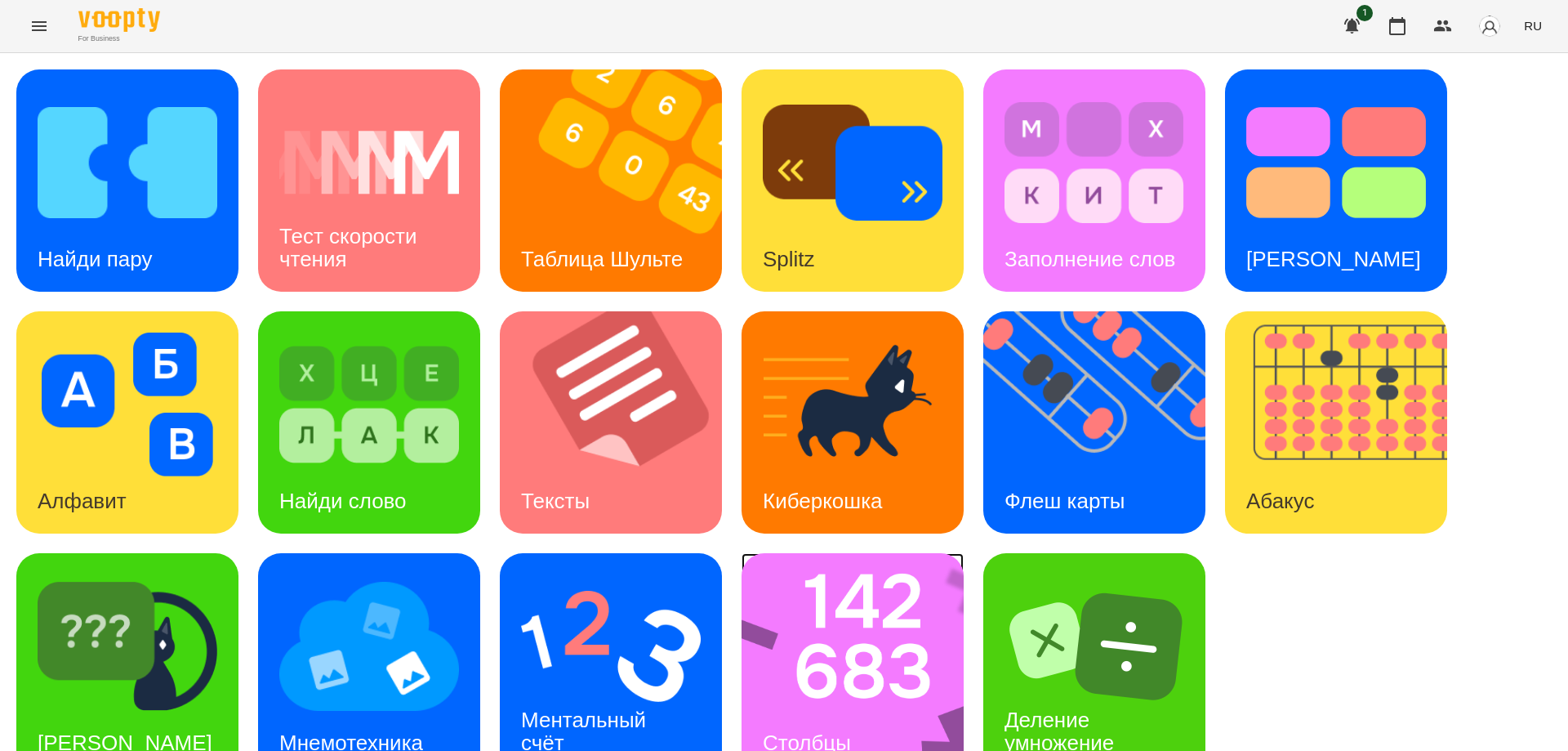
click at [855, 689] on img at bounding box center [863, 664] width 243 height 222
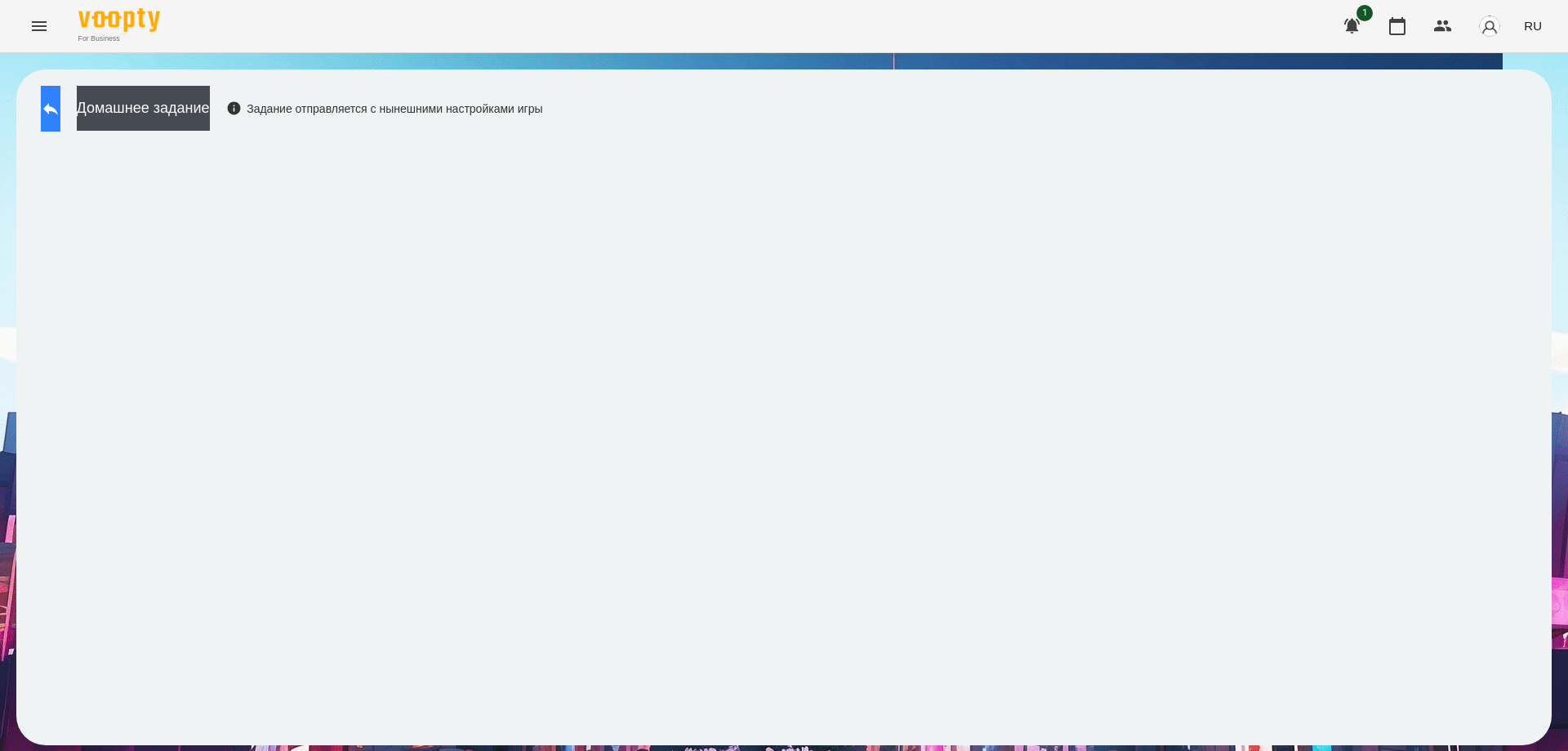
click at [60, 105] on button at bounding box center [50, 108] width 19 height 45
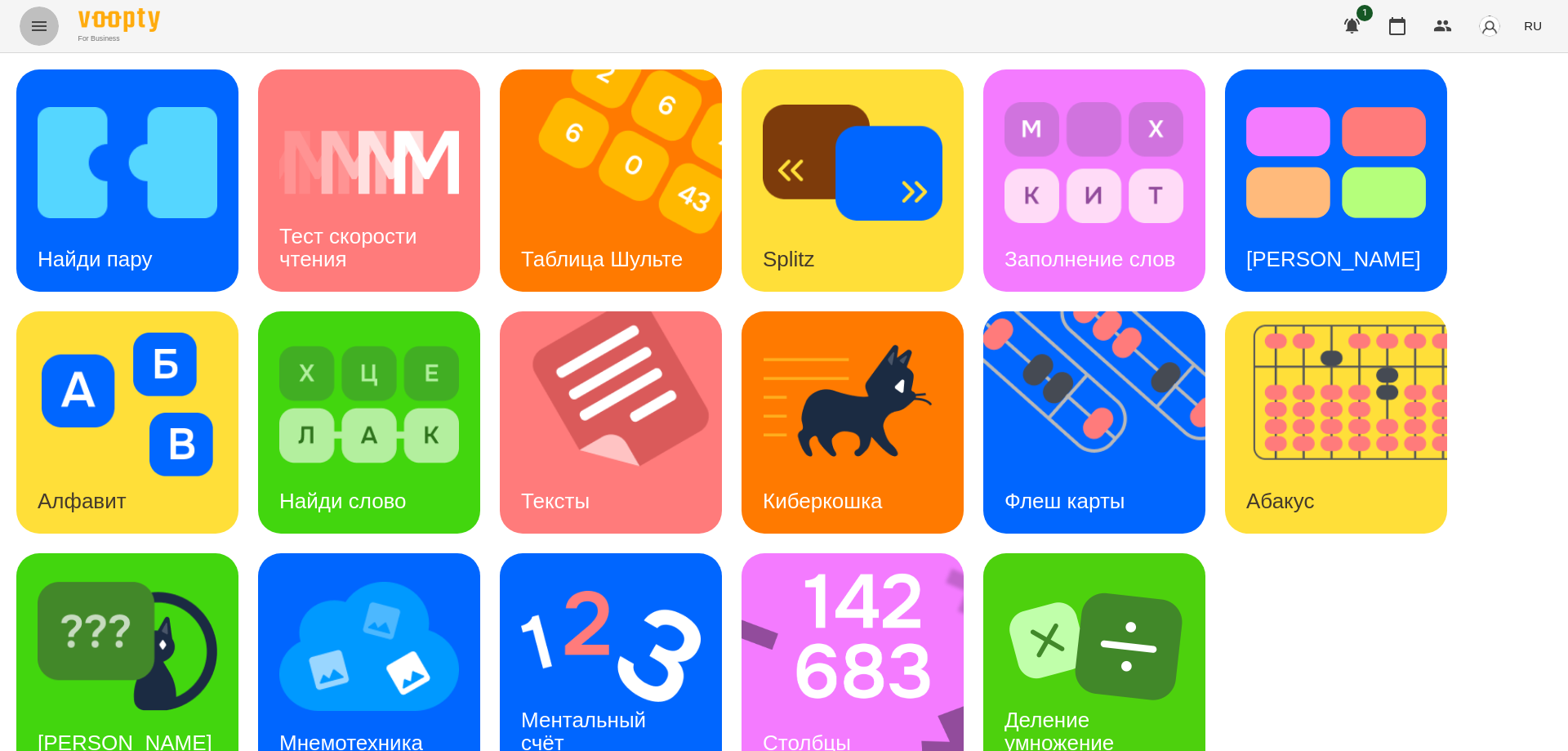
click at [45, 24] on icon "Menu" at bounding box center [39, 26] width 19 height 19
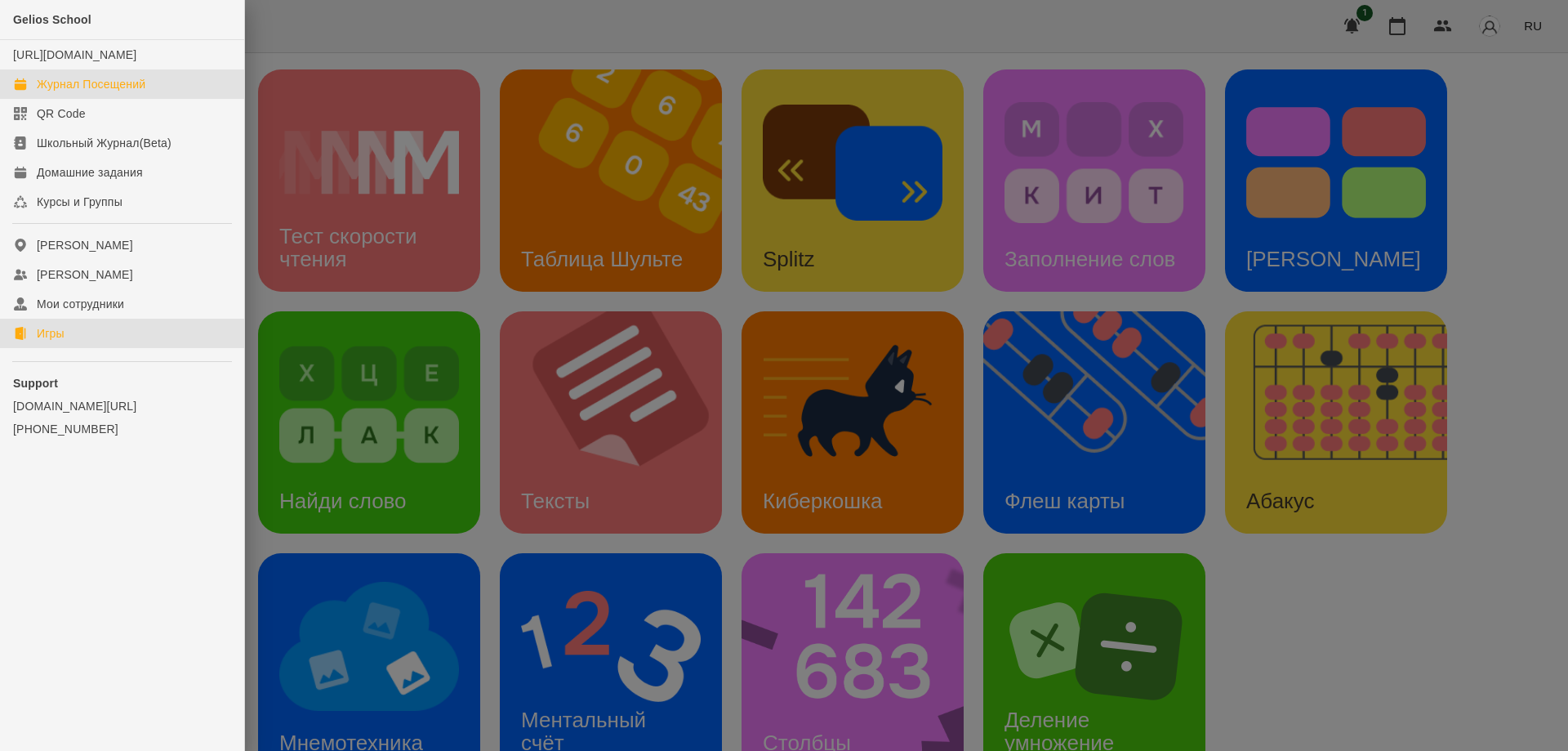
click at [67, 92] on div "Журнал Посещений" at bounding box center [91, 84] width 108 height 17
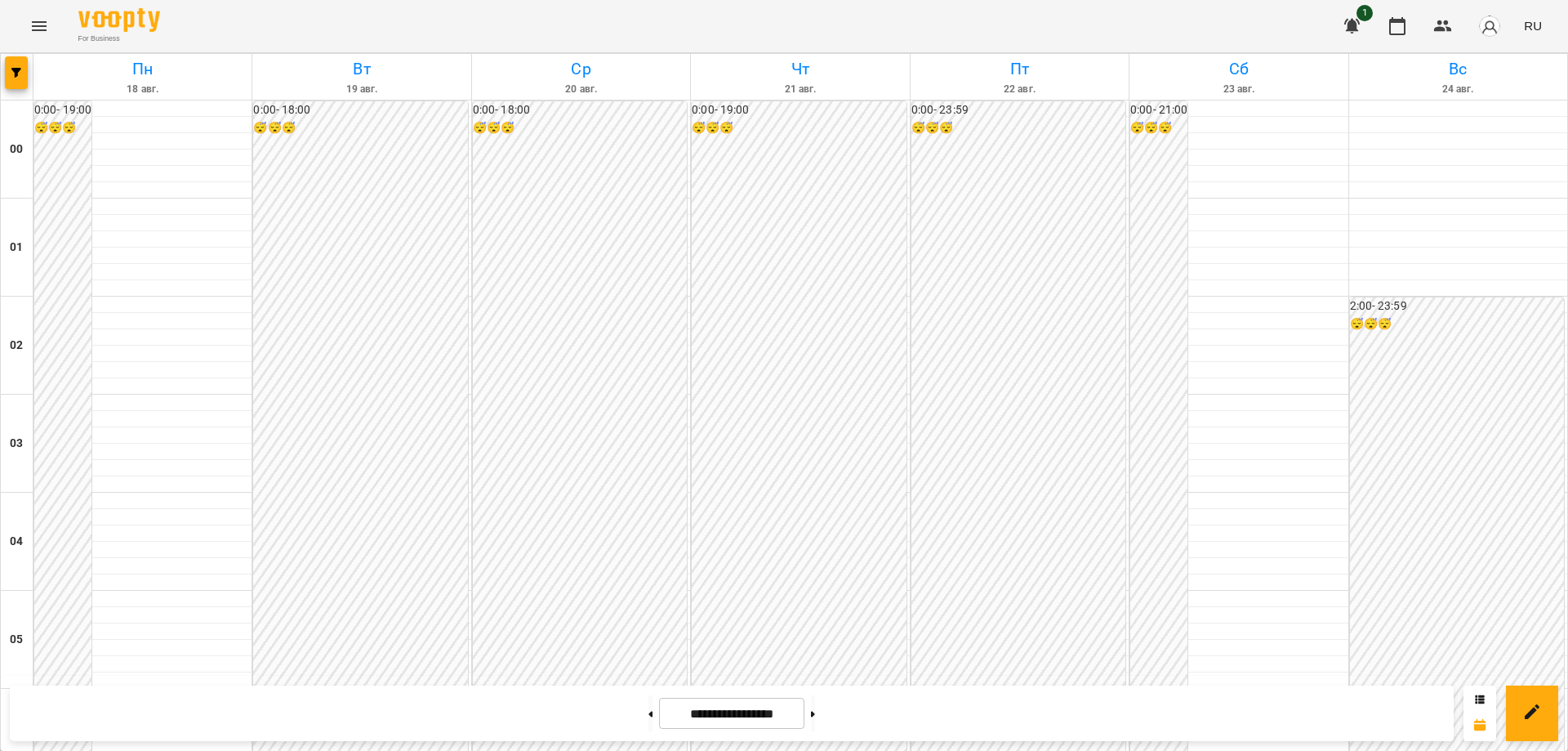
scroll to position [1716, 0]
